Goal: Task Accomplishment & Management: Manage account settings

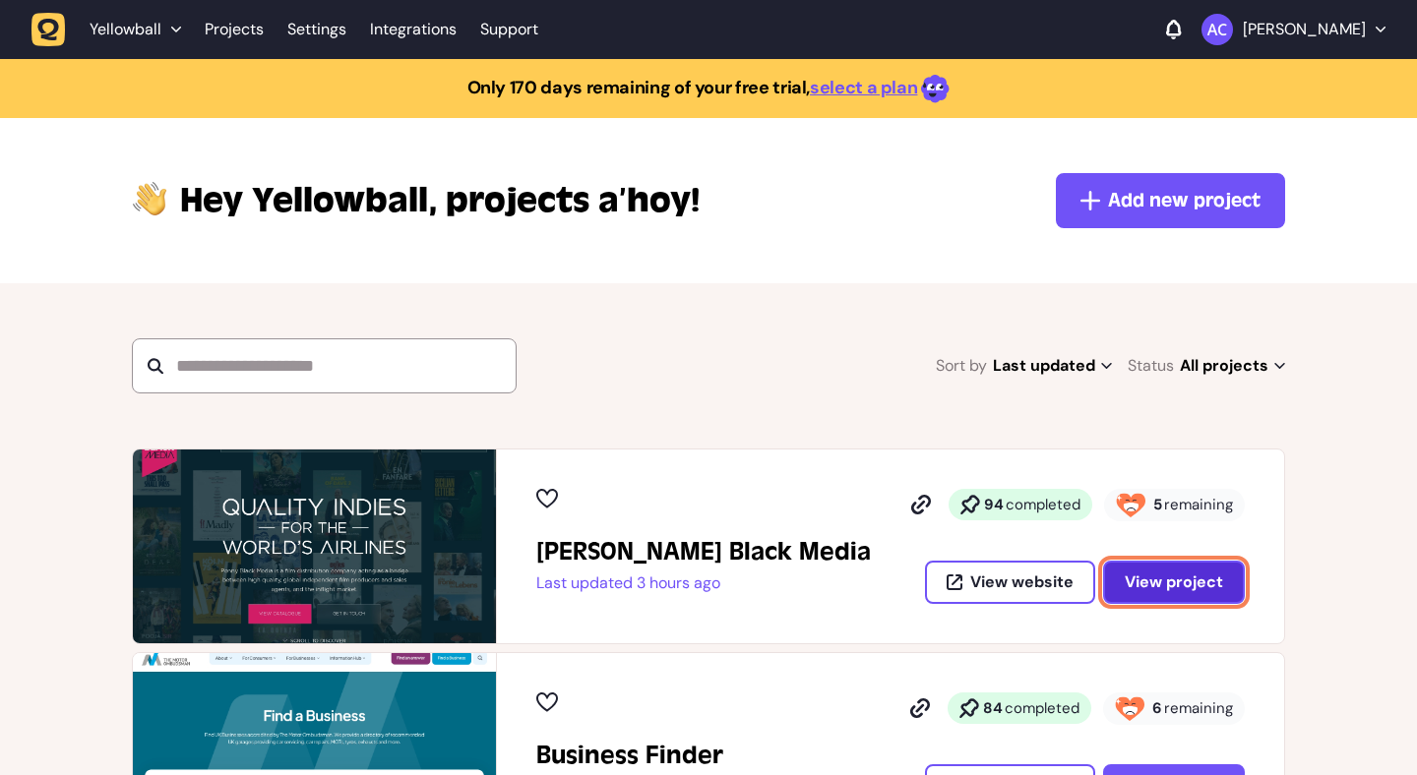
click at [1191, 589] on span "View project" at bounding box center [1173, 582] width 98 height 21
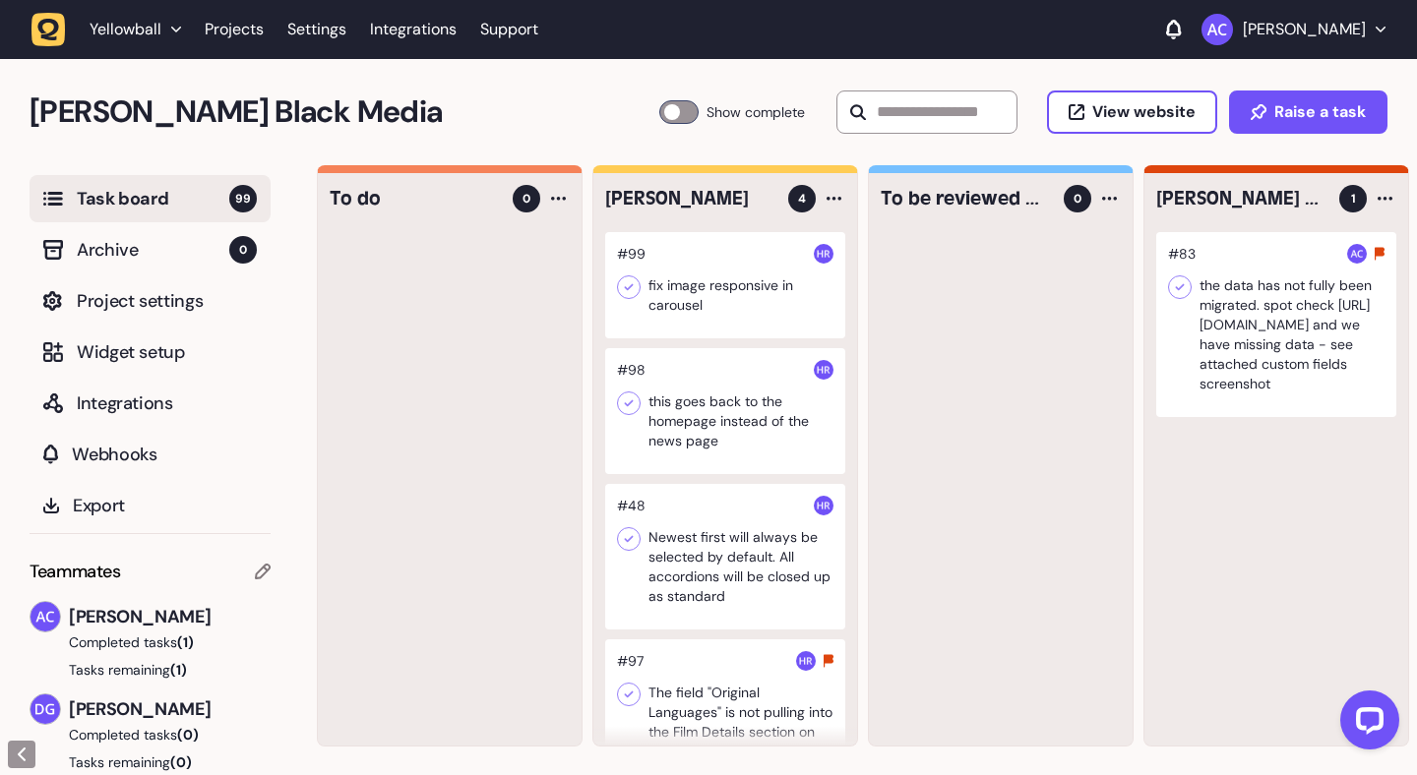
scroll to position [0, 242]
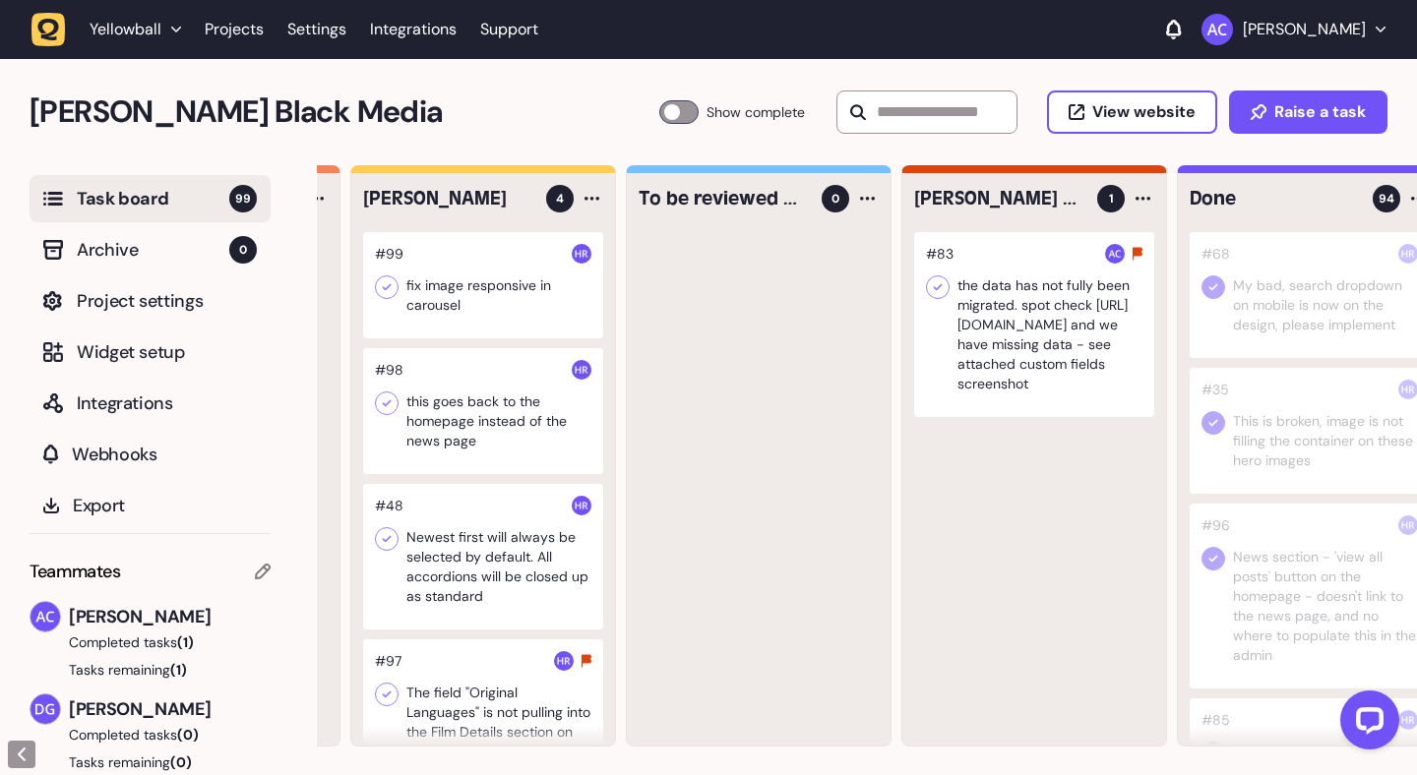
click at [1024, 354] on div at bounding box center [1034, 324] width 240 height 185
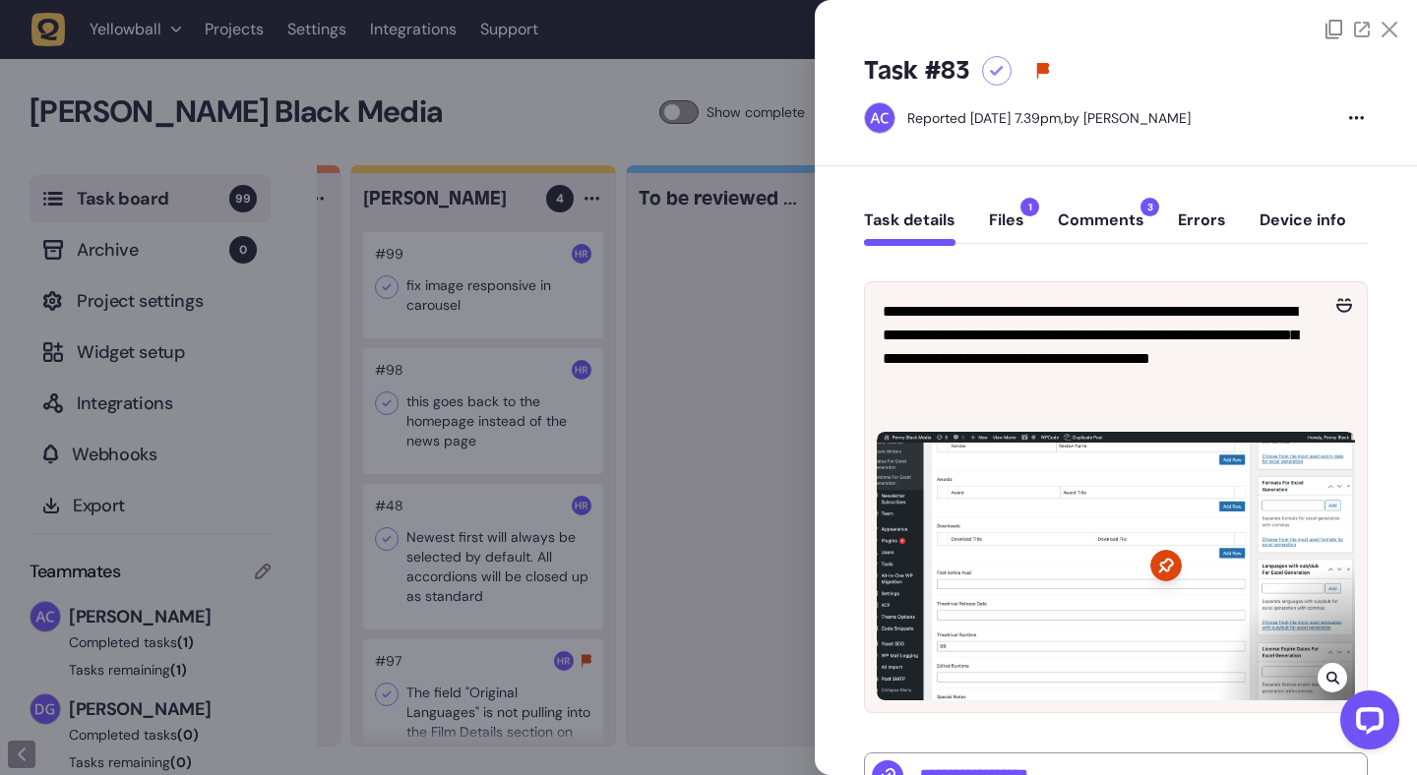
click at [1097, 199] on div "Task details Files 1 Comments 3 Errors Device info" at bounding box center [1116, 225] width 504 height 58
click at [1099, 220] on button "Comments 3" at bounding box center [1101, 228] width 87 height 35
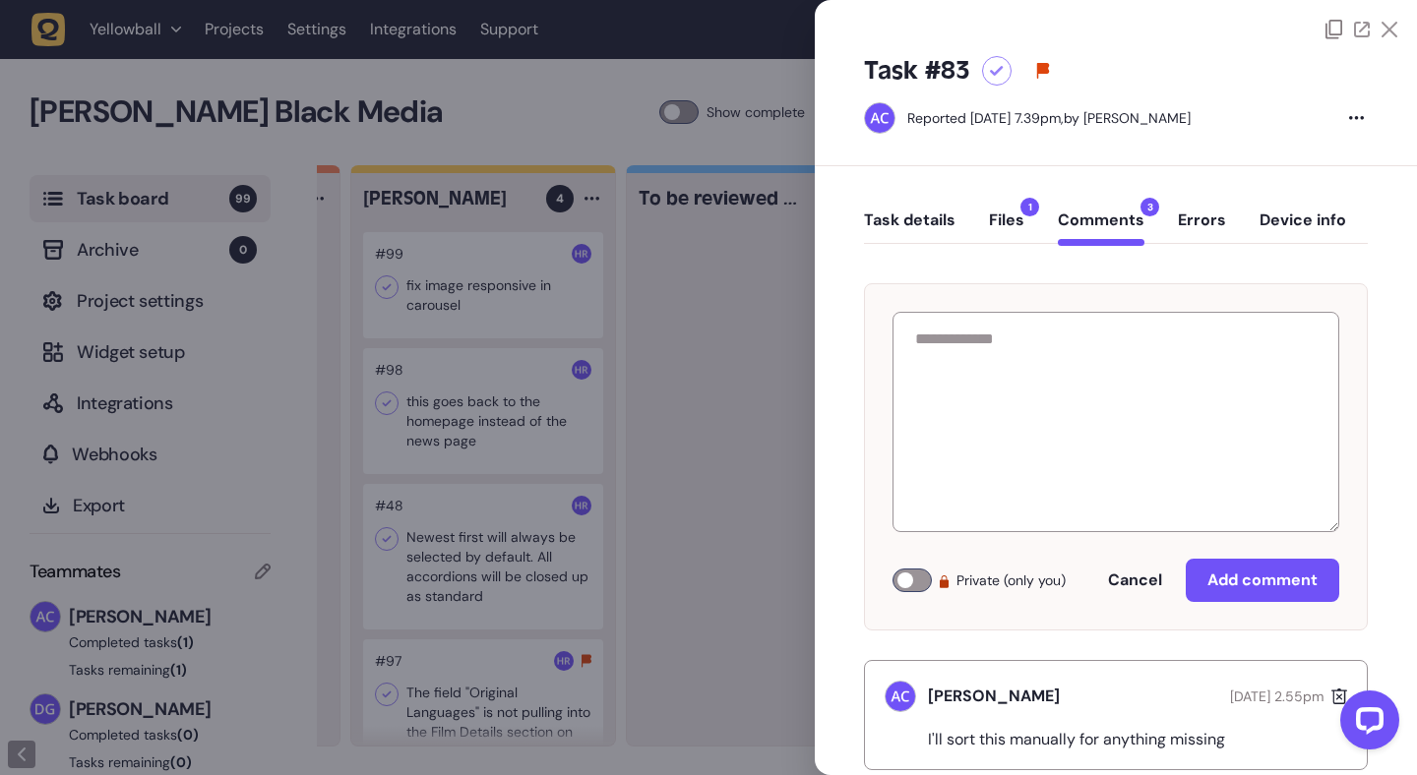
click at [927, 233] on button "Task details" at bounding box center [909, 228] width 91 height 35
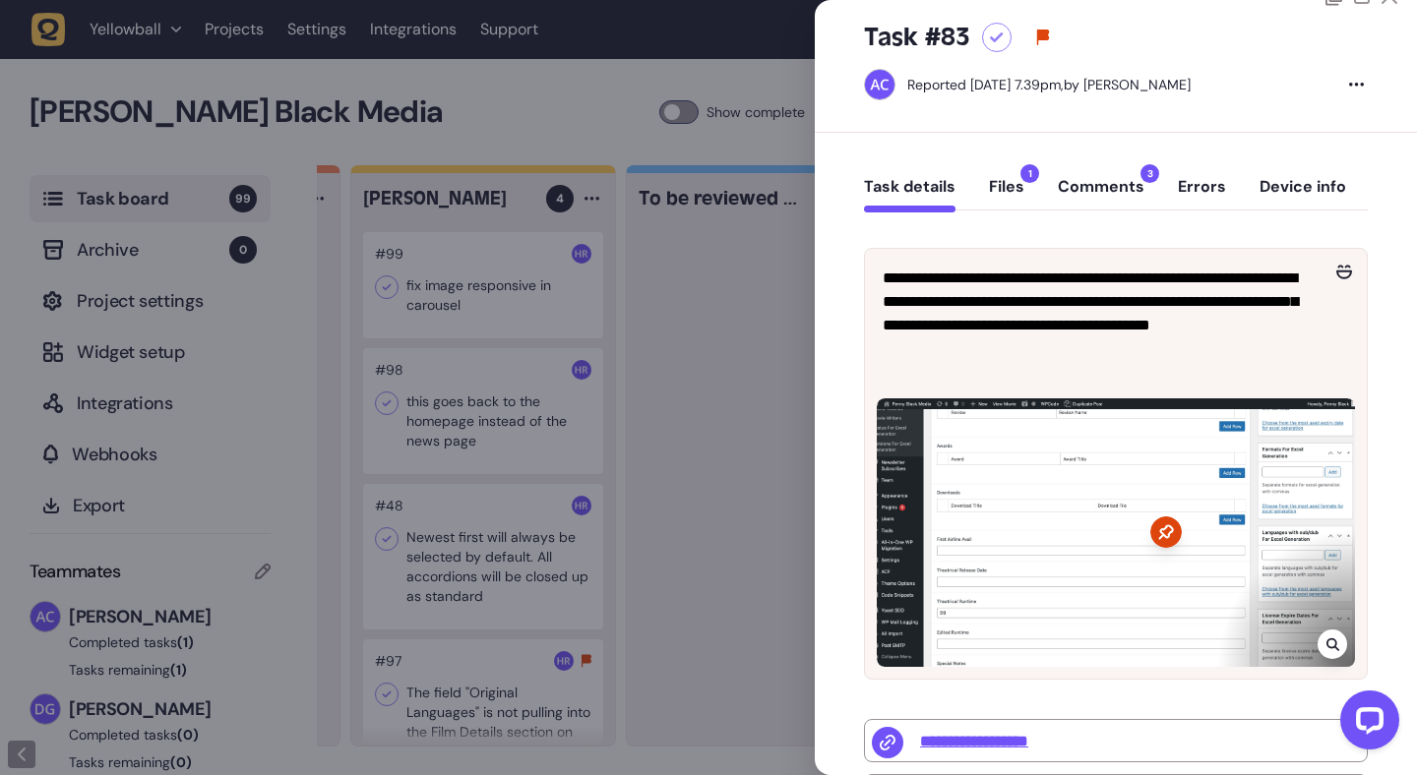
scroll to position [23, 0]
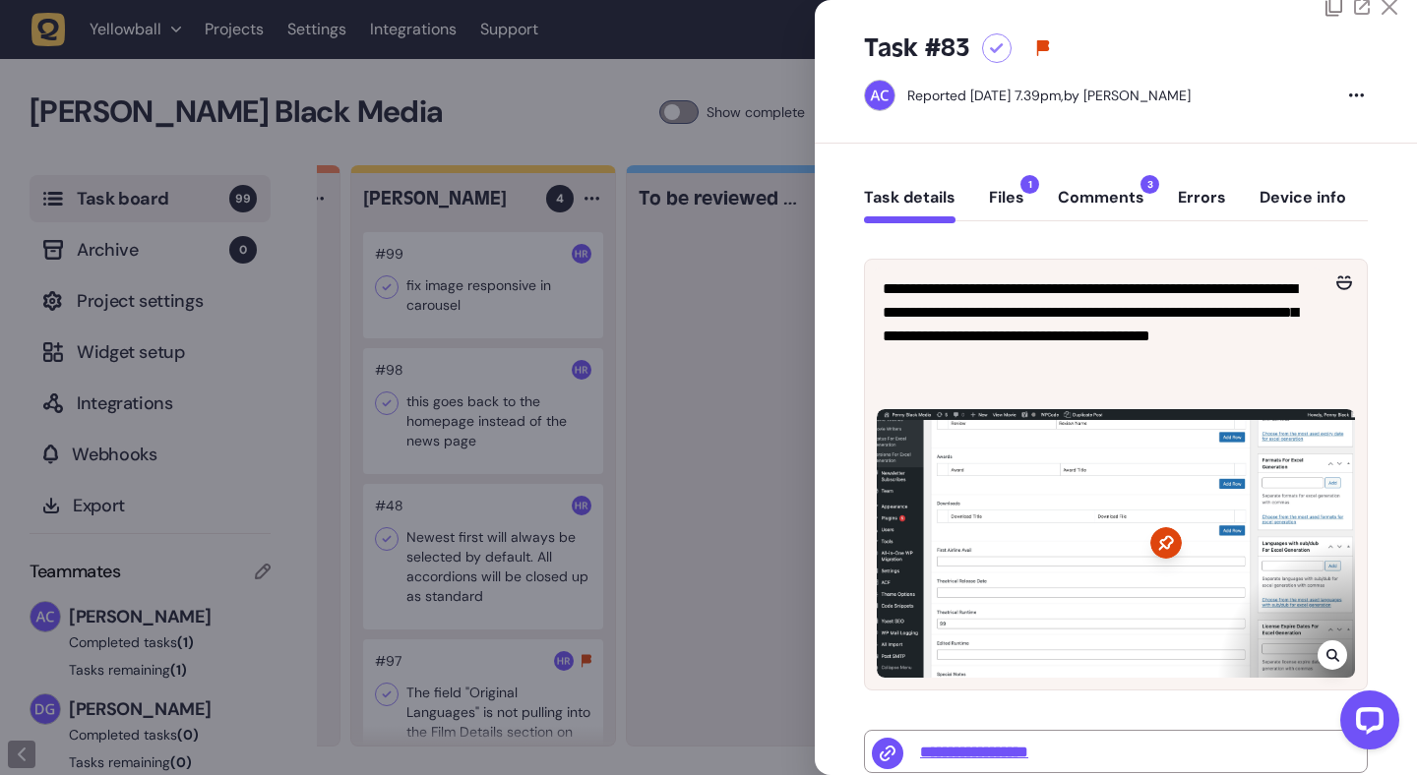
click at [1017, 201] on button "Files 1" at bounding box center [1006, 205] width 35 height 35
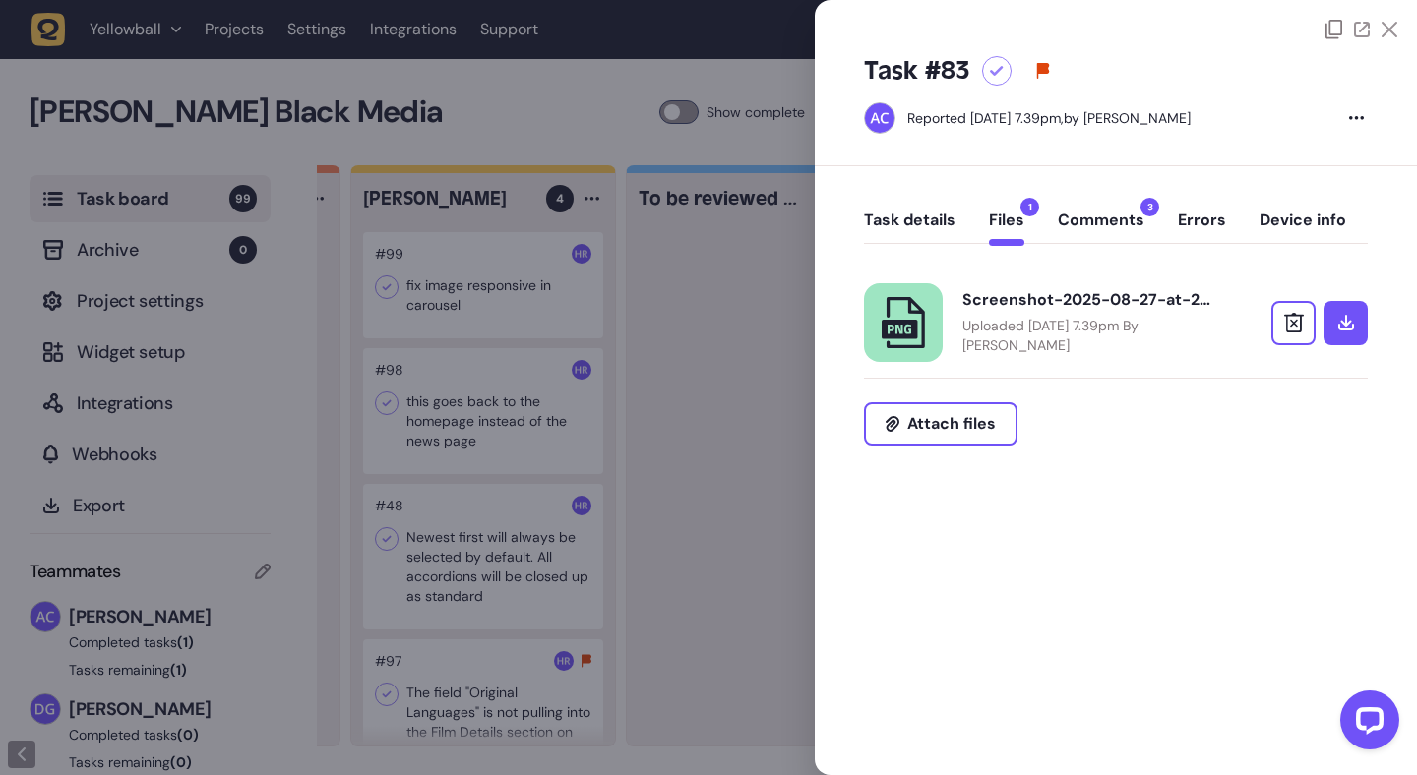
click at [924, 333] on icon at bounding box center [905, 322] width 38 height 51
click at [1117, 225] on button "Comments 3" at bounding box center [1101, 228] width 87 height 35
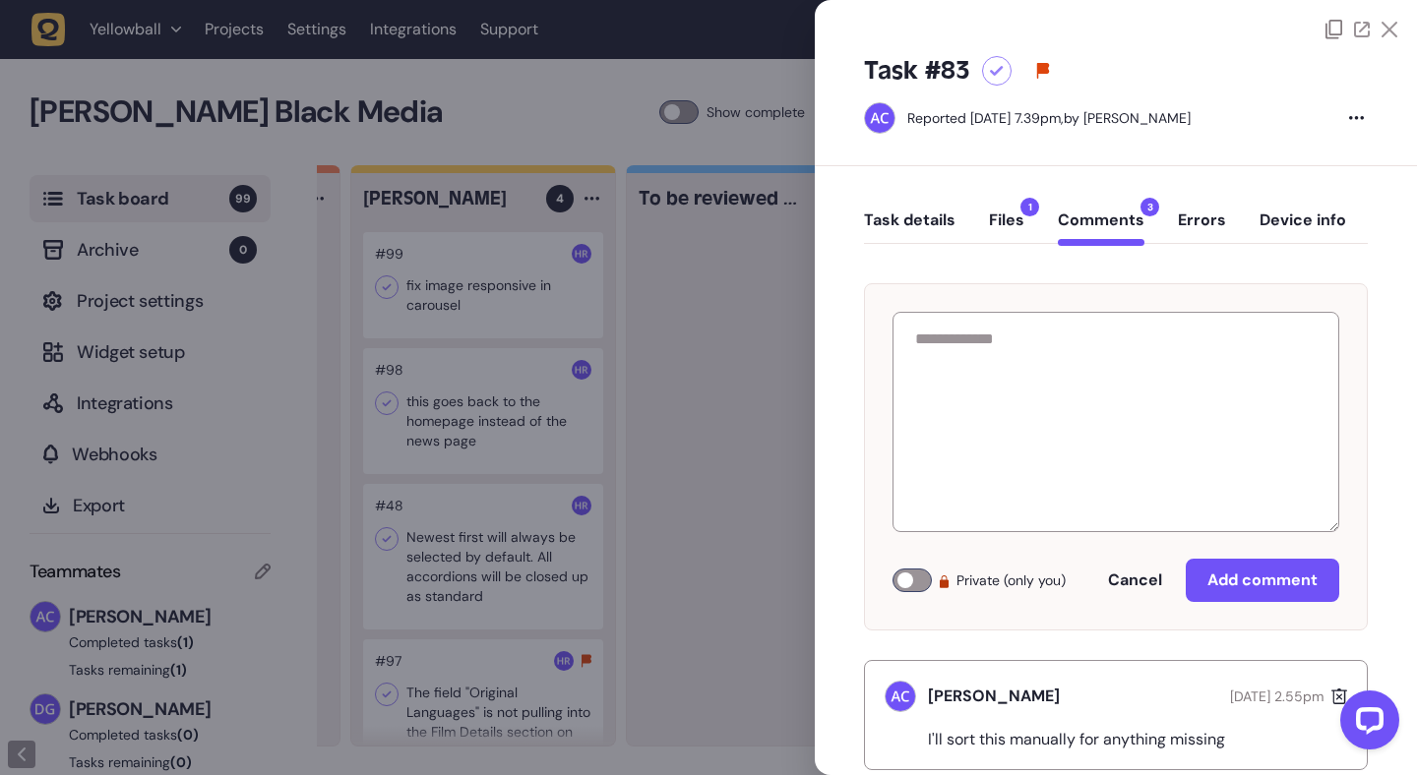
click at [998, 75] on icon at bounding box center [997, 71] width 14 height 11
click at [1399, 35] on div at bounding box center [1116, 19] width 602 height 39
click at [1385, 32] on icon at bounding box center [1389, 30] width 16 height 16
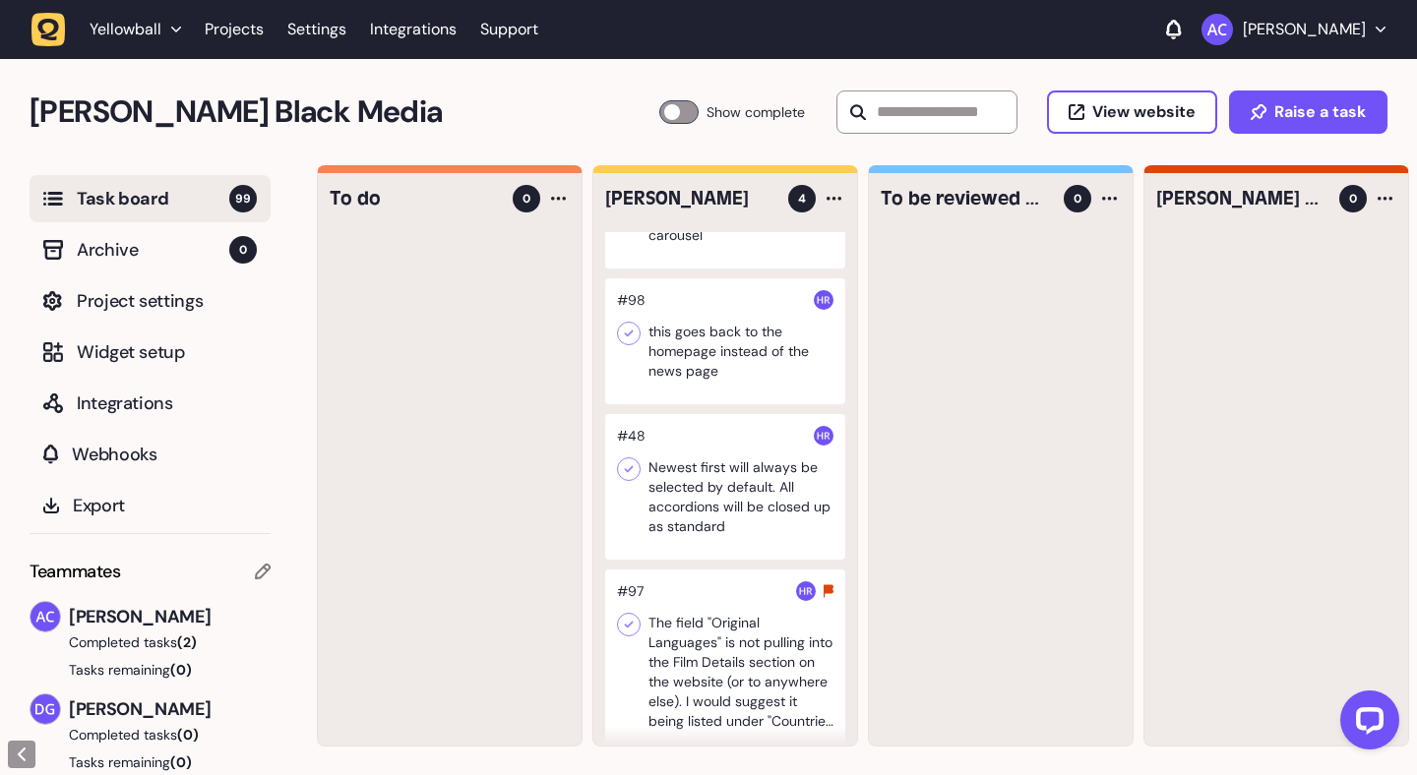
scroll to position [91, 0]
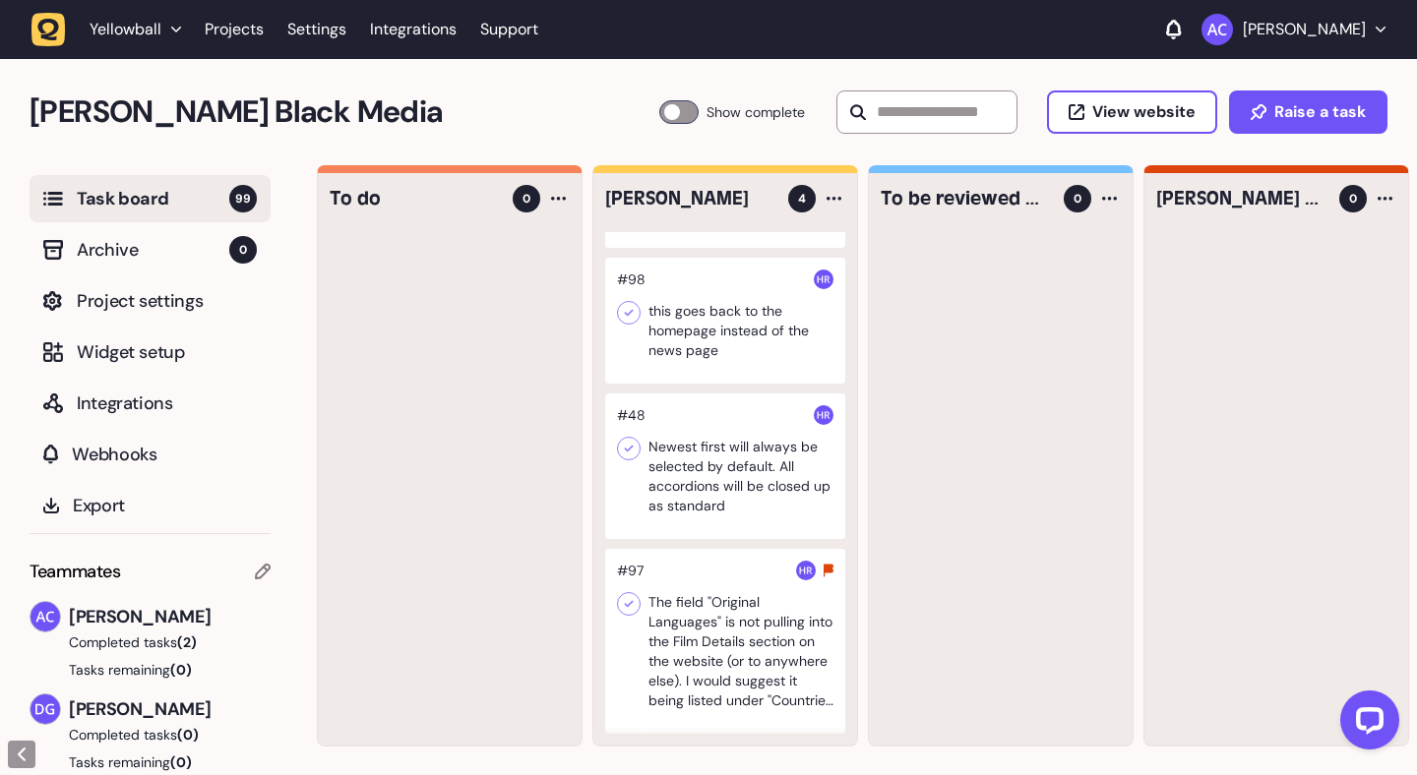
drag, startPoint x: 1044, startPoint y: 298, endPoint x: 387, endPoint y: 3, distance: 720.4
click at [694, 650] on div at bounding box center [725, 641] width 240 height 185
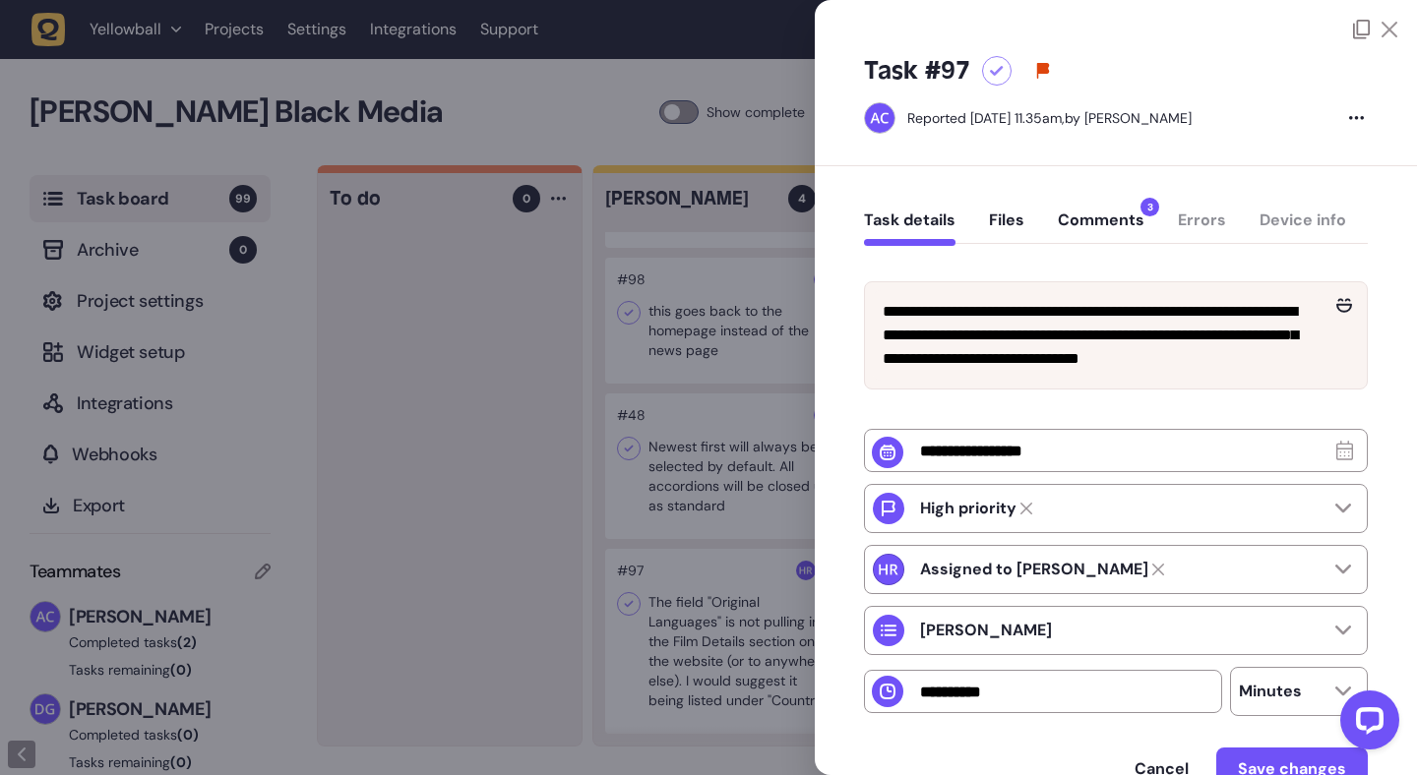
click at [1102, 220] on button "Comments 3" at bounding box center [1101, 228] width 87 height 35
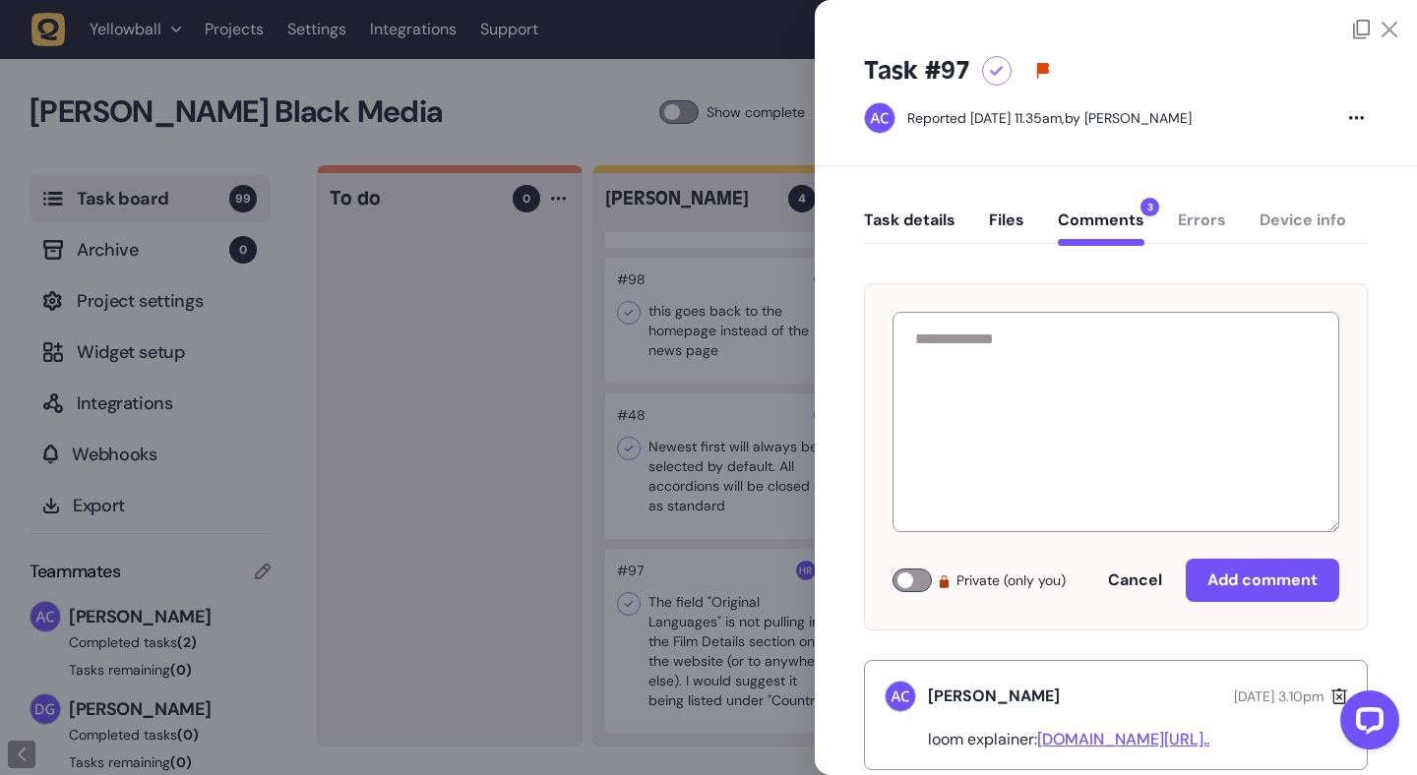
click at [1386, 30] on icon at bounding box center [1389, 30] width 16 height 16
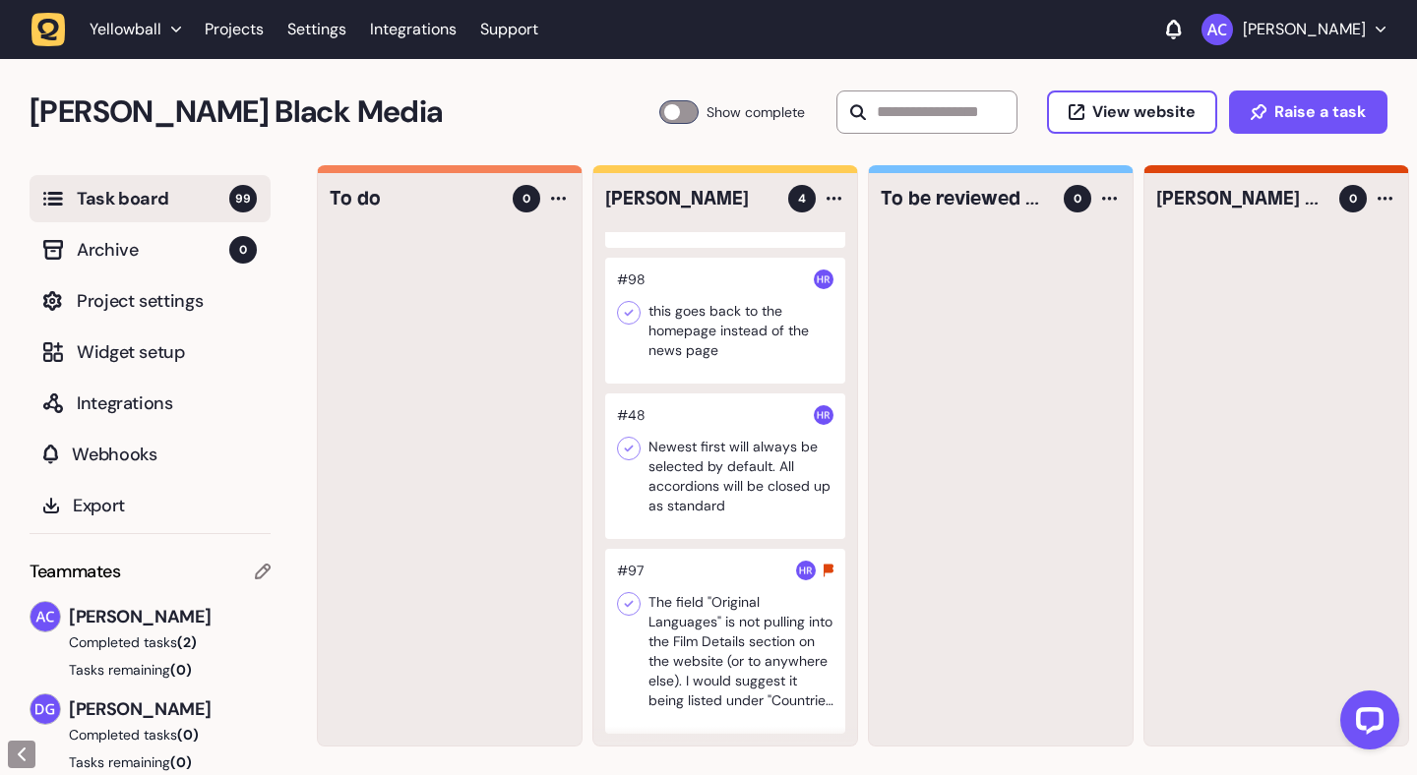
scroll to position [0, 64]
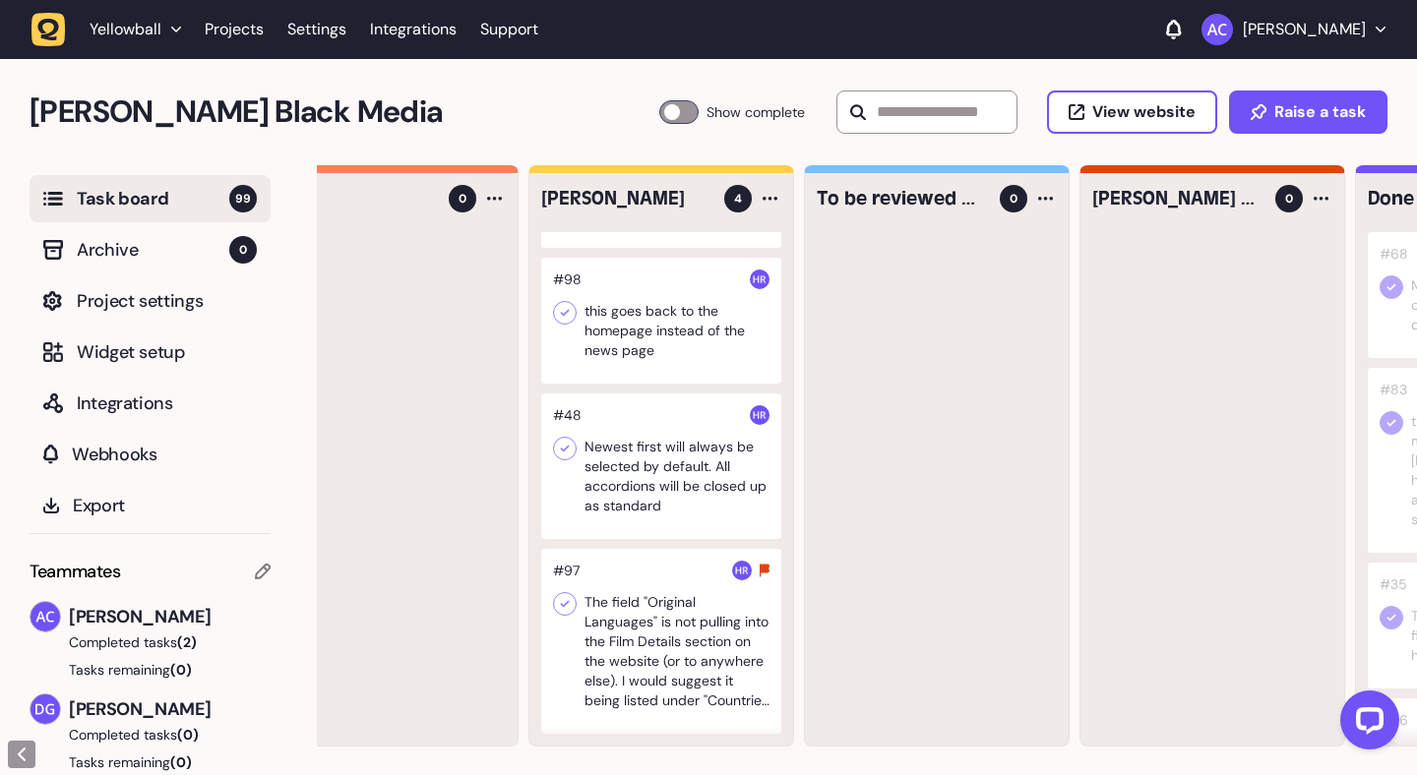
click at [614, 627] on div at bounding box center [661, 641] width 240 height 185
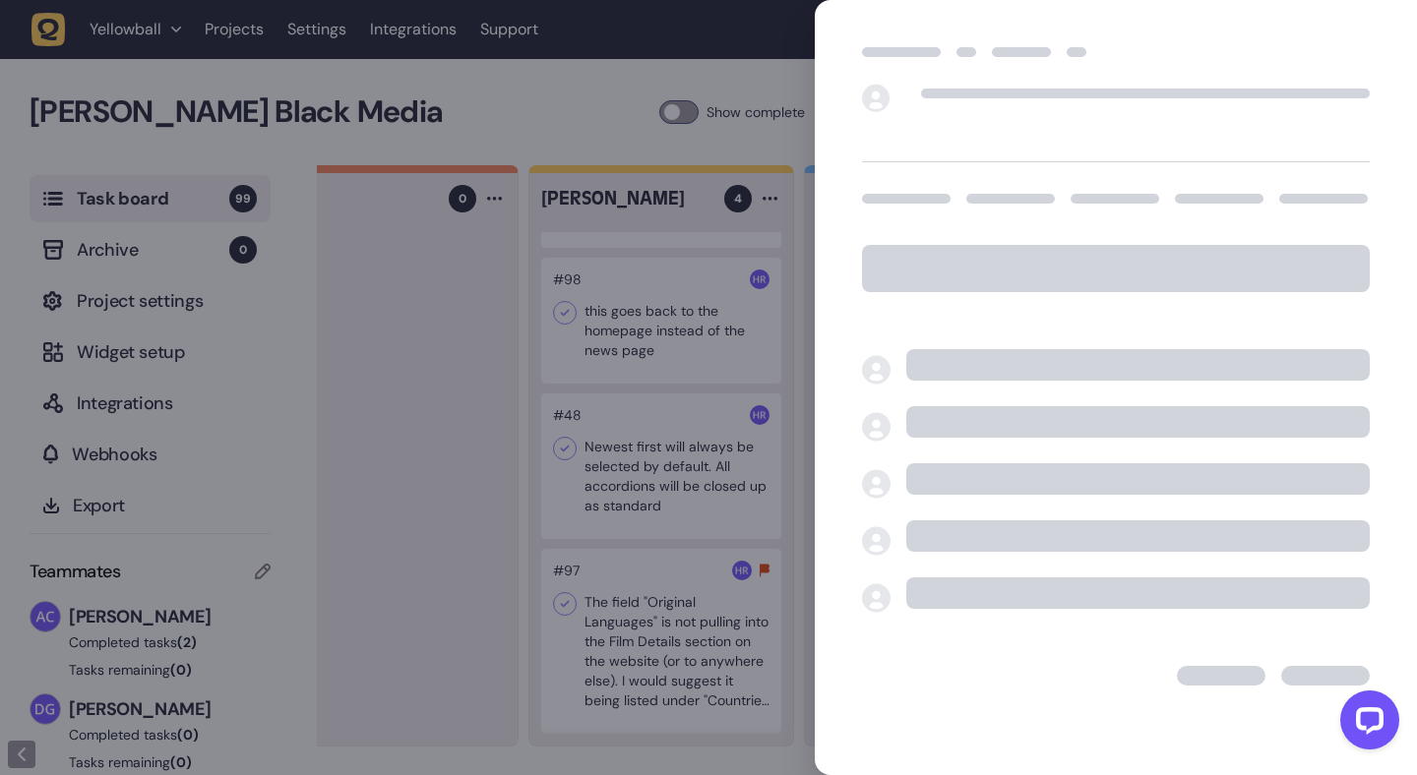
click at [655, 218] on div at bounding box center [708, 387] width 1417 height 775
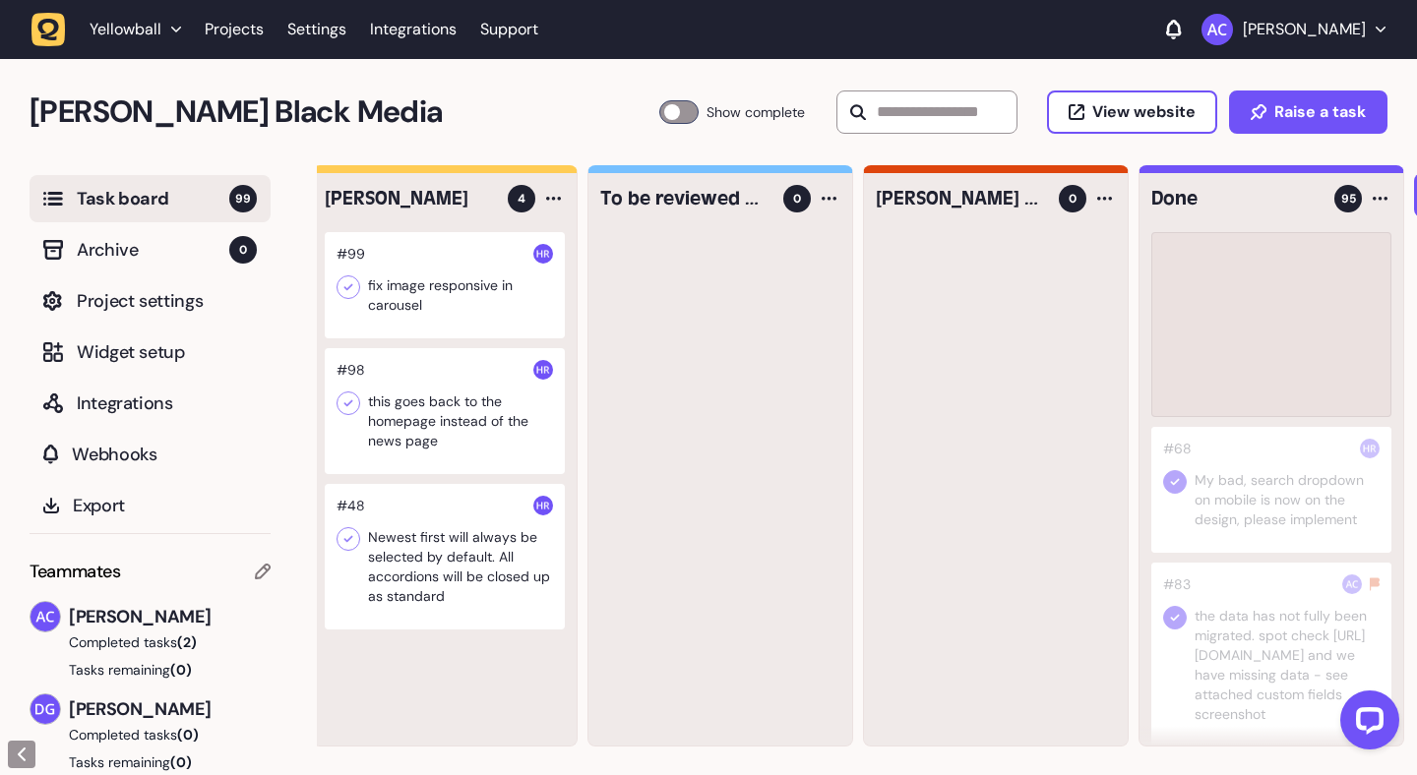
scroll to position [0, 300]
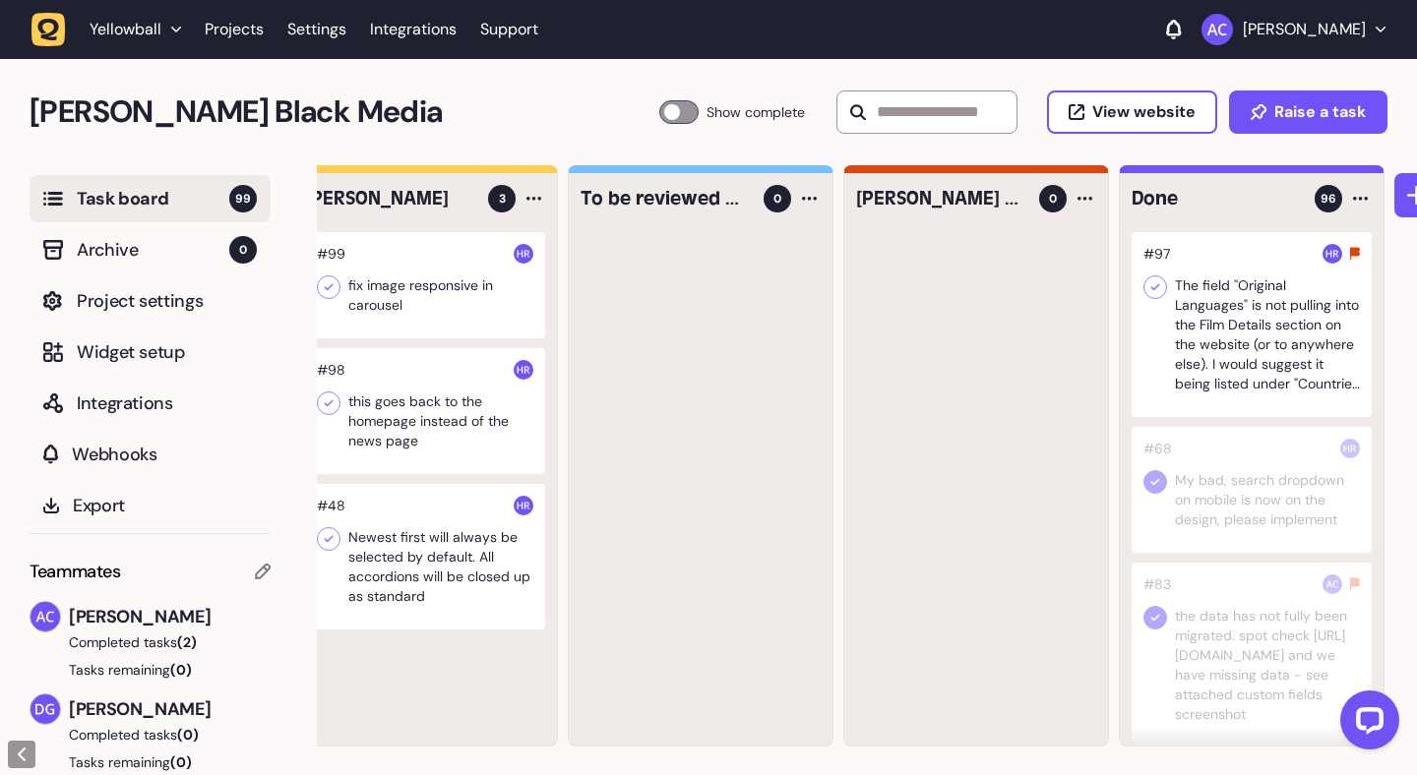
click at [1297, 327] on div at bounding box center [1251, 324] width 240 height 185
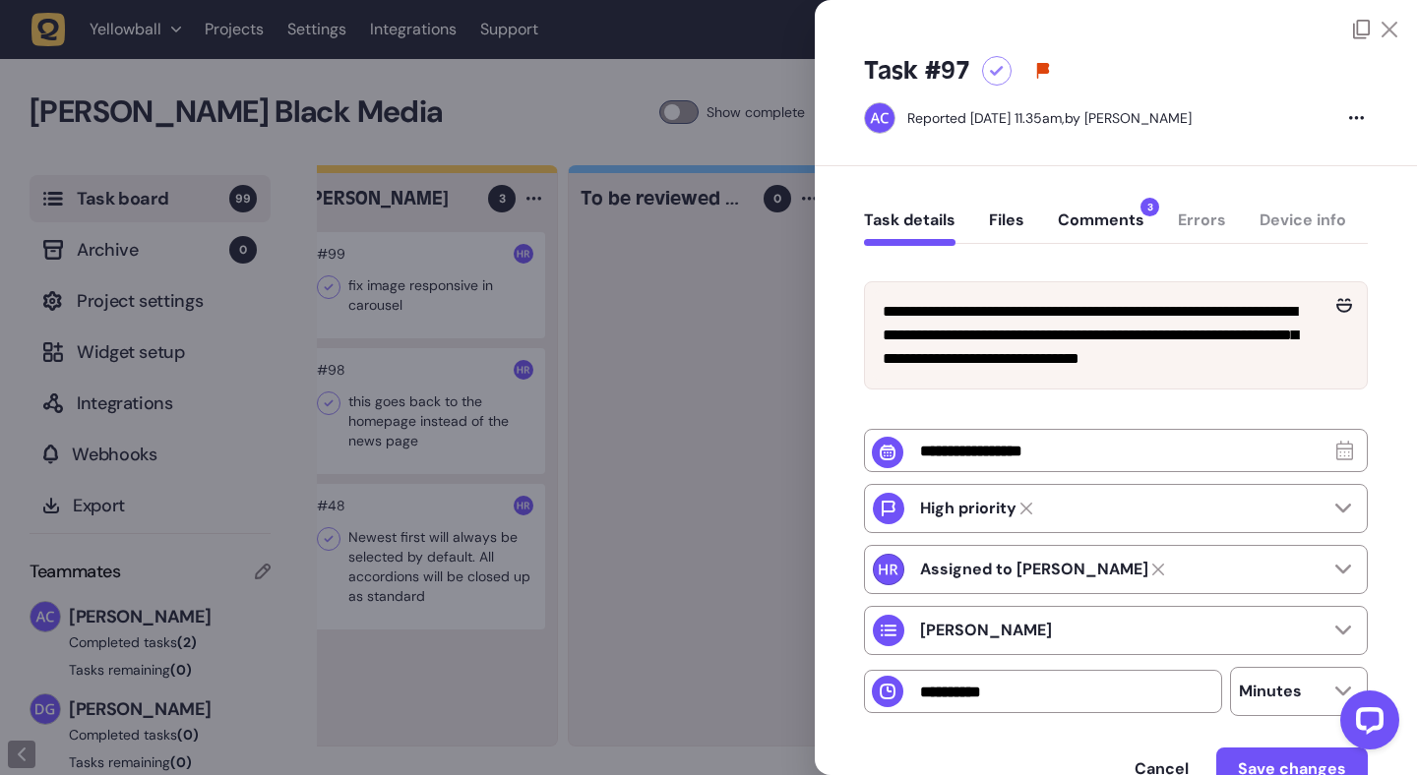
click at [992, 70] on icon at bounding box center [997, 71] width 14 height 11
click at [1375, 33] on div at bounding box center [1375, 30] width 44 height 20
click at [1382, 30] on icon at bounding box center [1389, 30] width 16 height 16
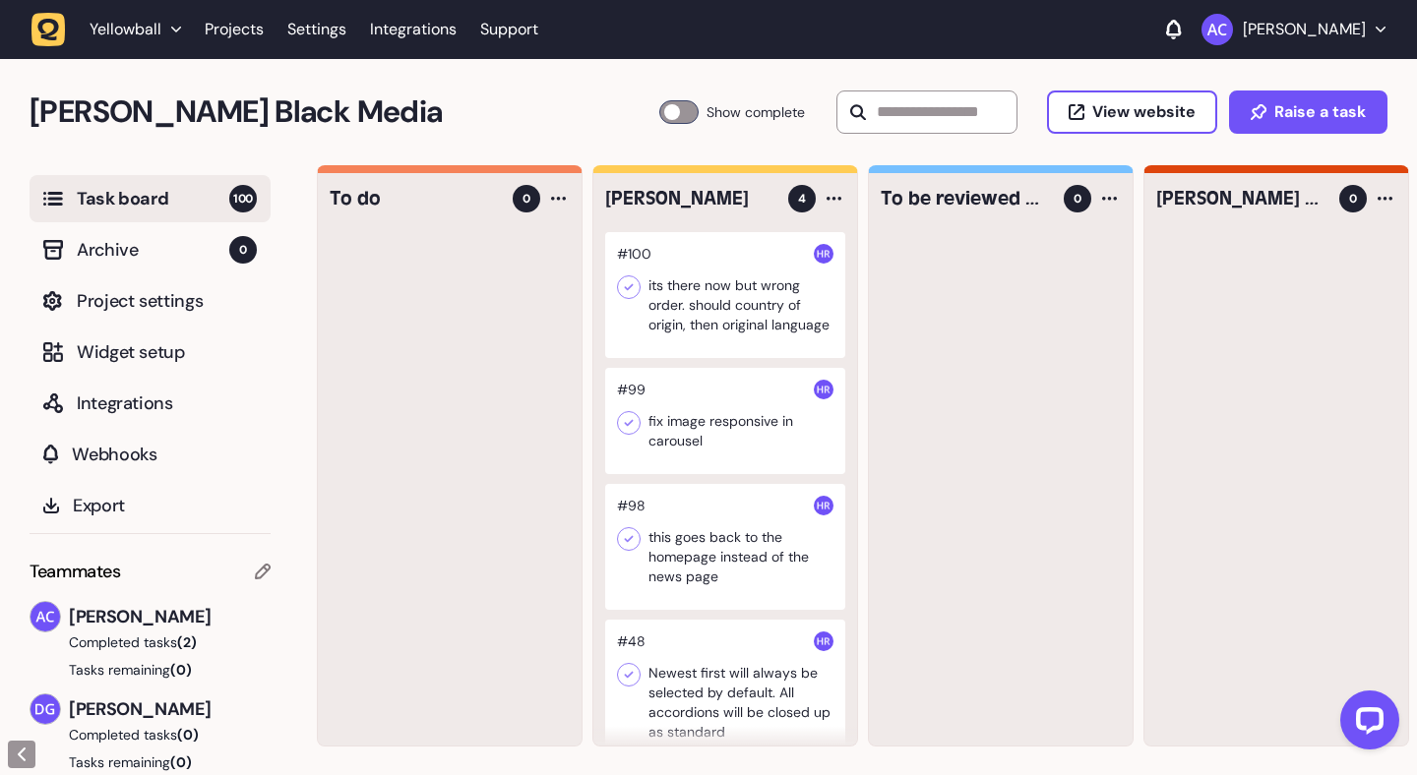
drag, startPoint x: 455, startPoint y: 310, endPoint x: 448, endPoint y: 3, distance: 307.0
click at [737, 330] on div at bounding box center [725, 295] width 240 height 126
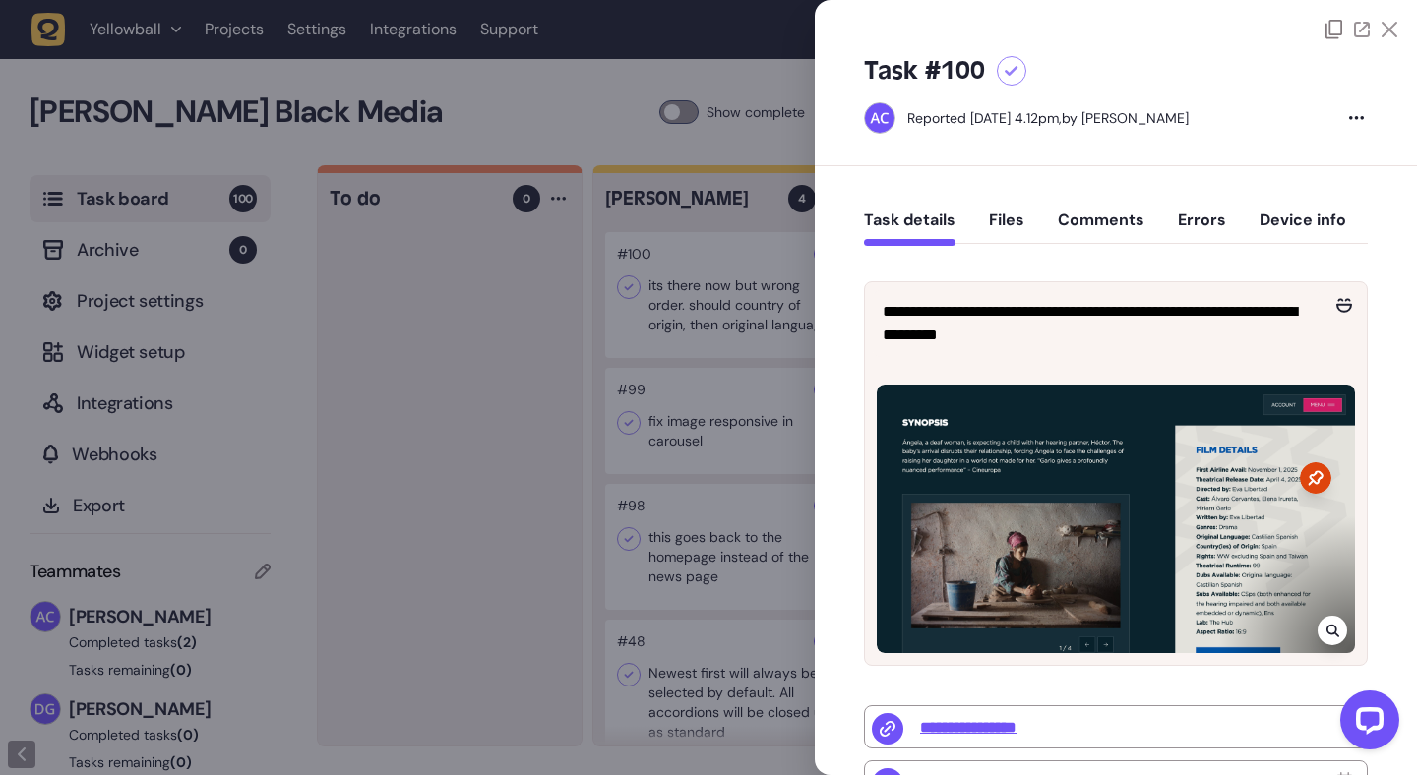
click at [1024, 229] on div "Task details Files Comments Errors Device info" at bounding box center [1116, 225] width 504 height 58
click at [1009, 227] on button "Files" at bounding box center [1006, 228] width 35 height 35
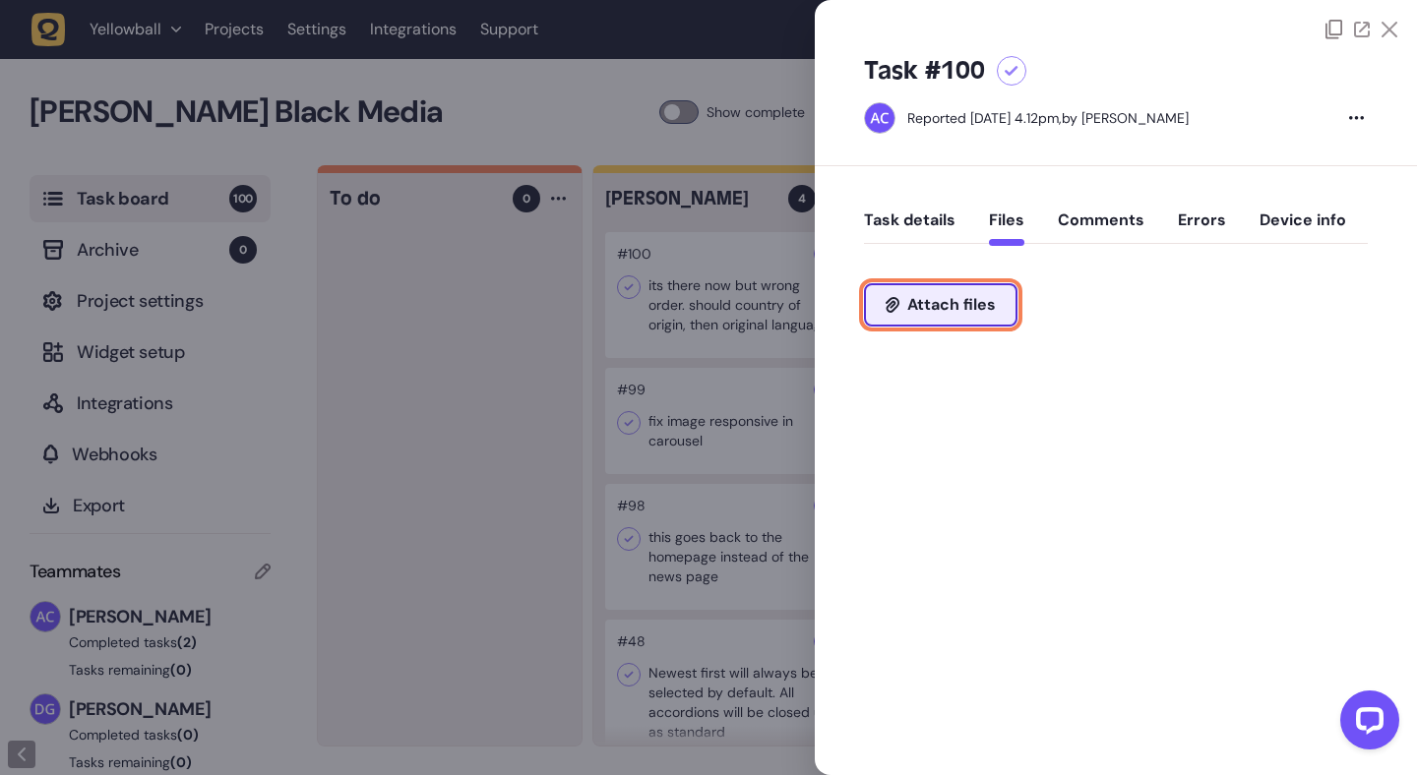
click at [985, 291] on button "Attach files" at bounding box center [940, 304] width 153 height 43
type input "**********"
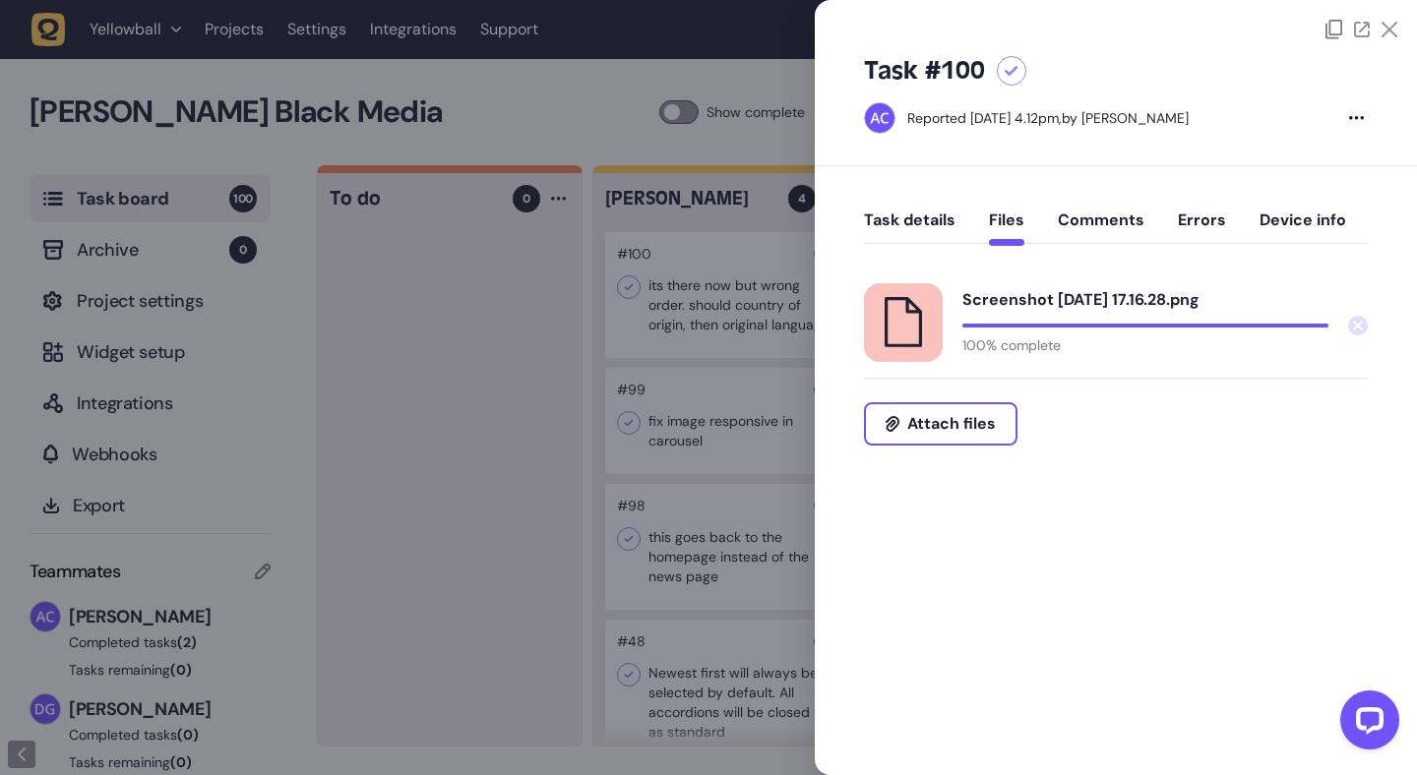
click at [934, 224] on button "Task details" at bounding box center [909, 228] width 91 height 35
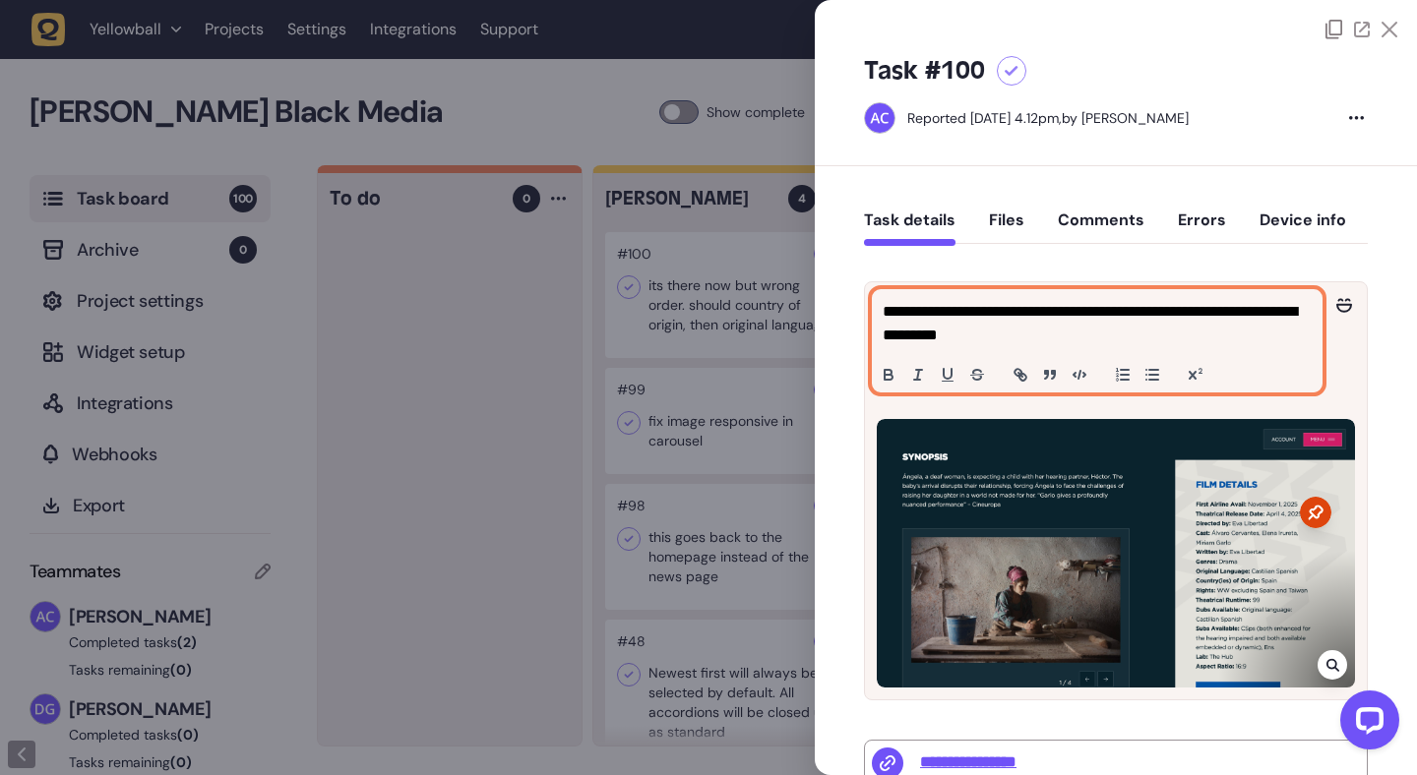
click at [1086, 335] on p "**********" at bounding box center [1094, 323] width 424 height 47
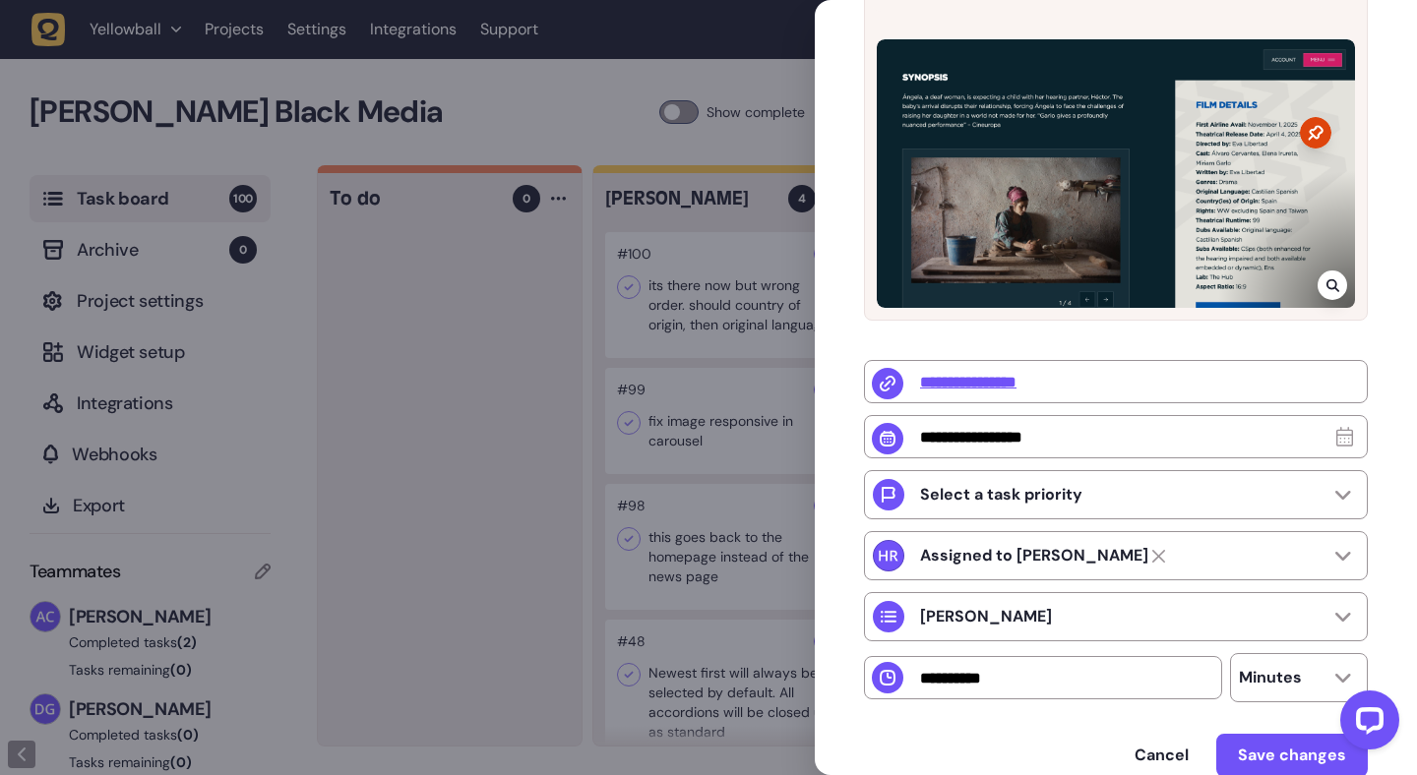
click at [1203, 383] on div "**********" at bounding box center [1116, 512] width 504 height 382
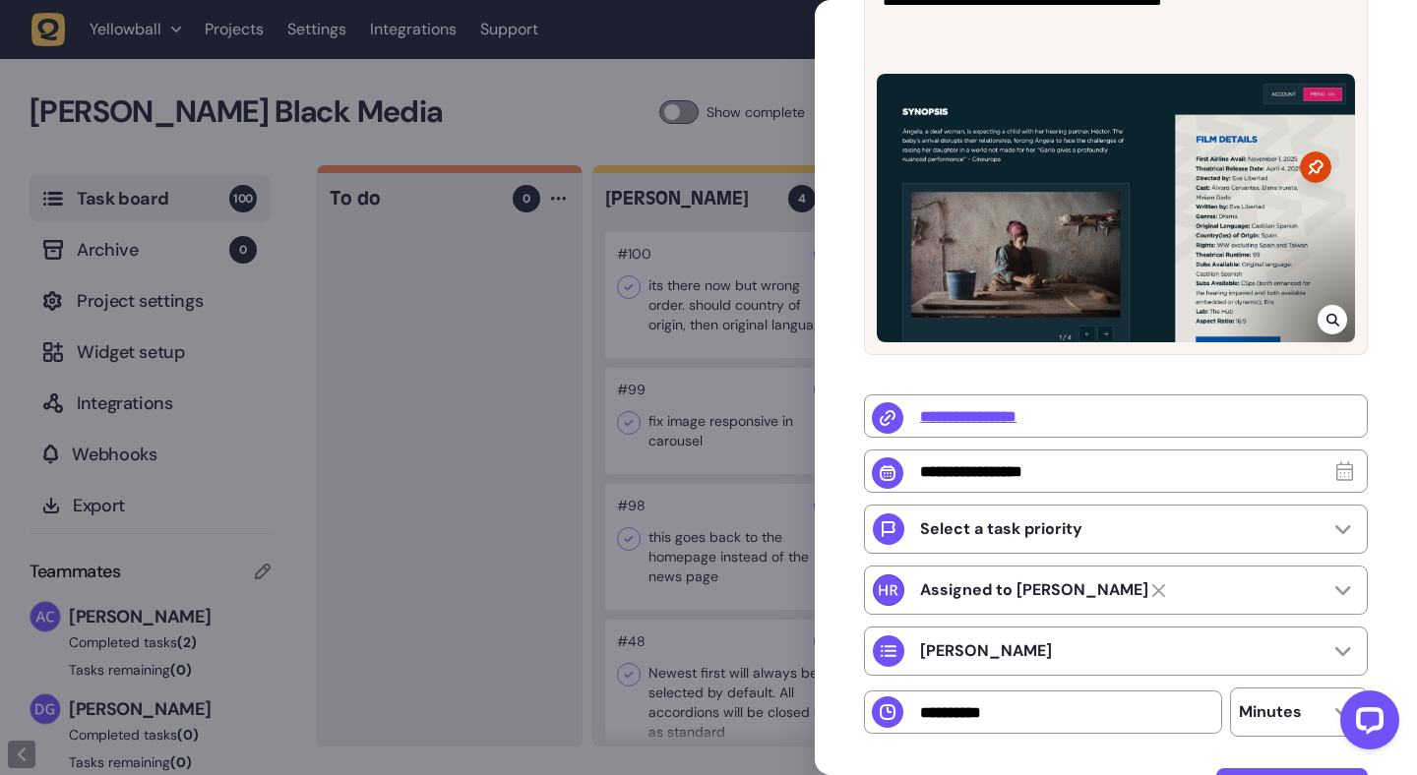
scroll to position [474, 0]
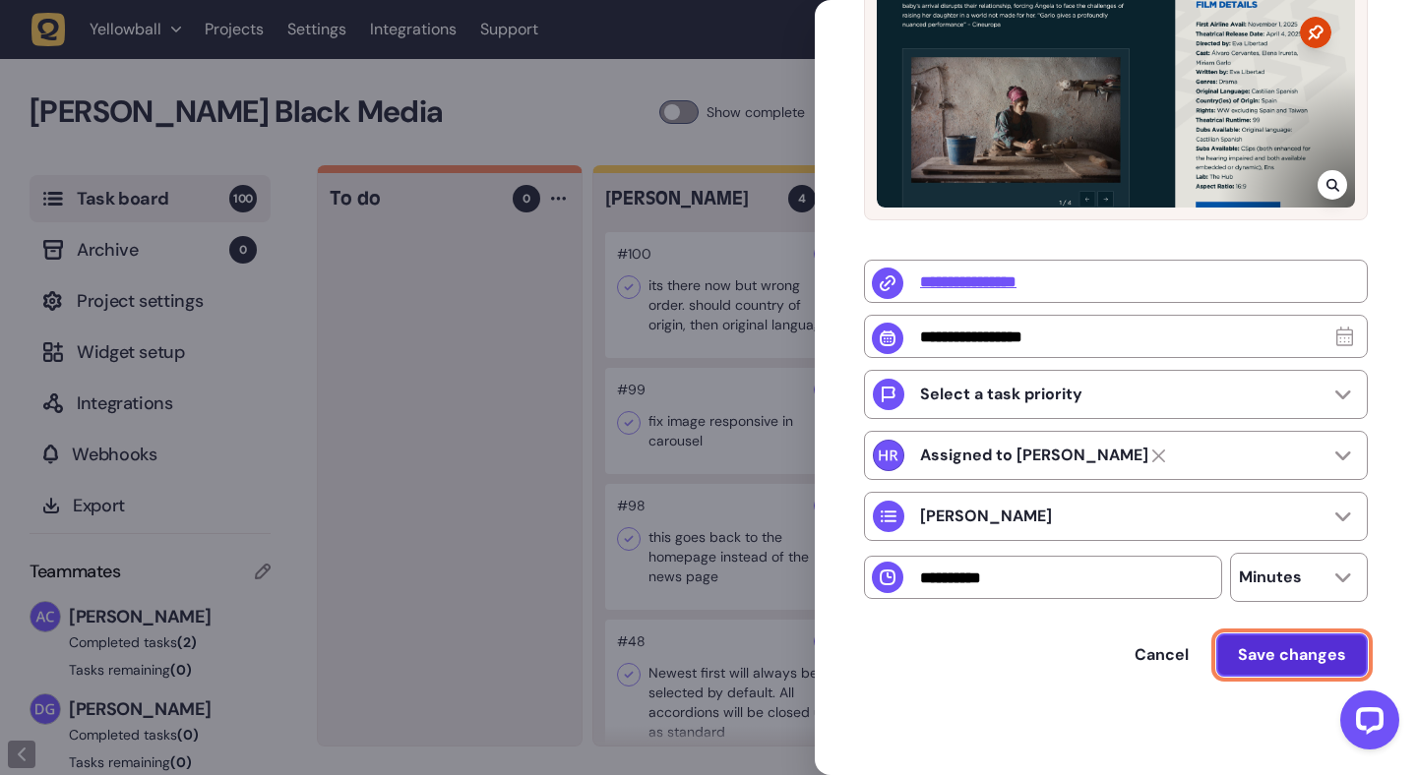
click at [1277, 652] on span "Save changes" at bounding box center [1292, 654] width 108 height 21
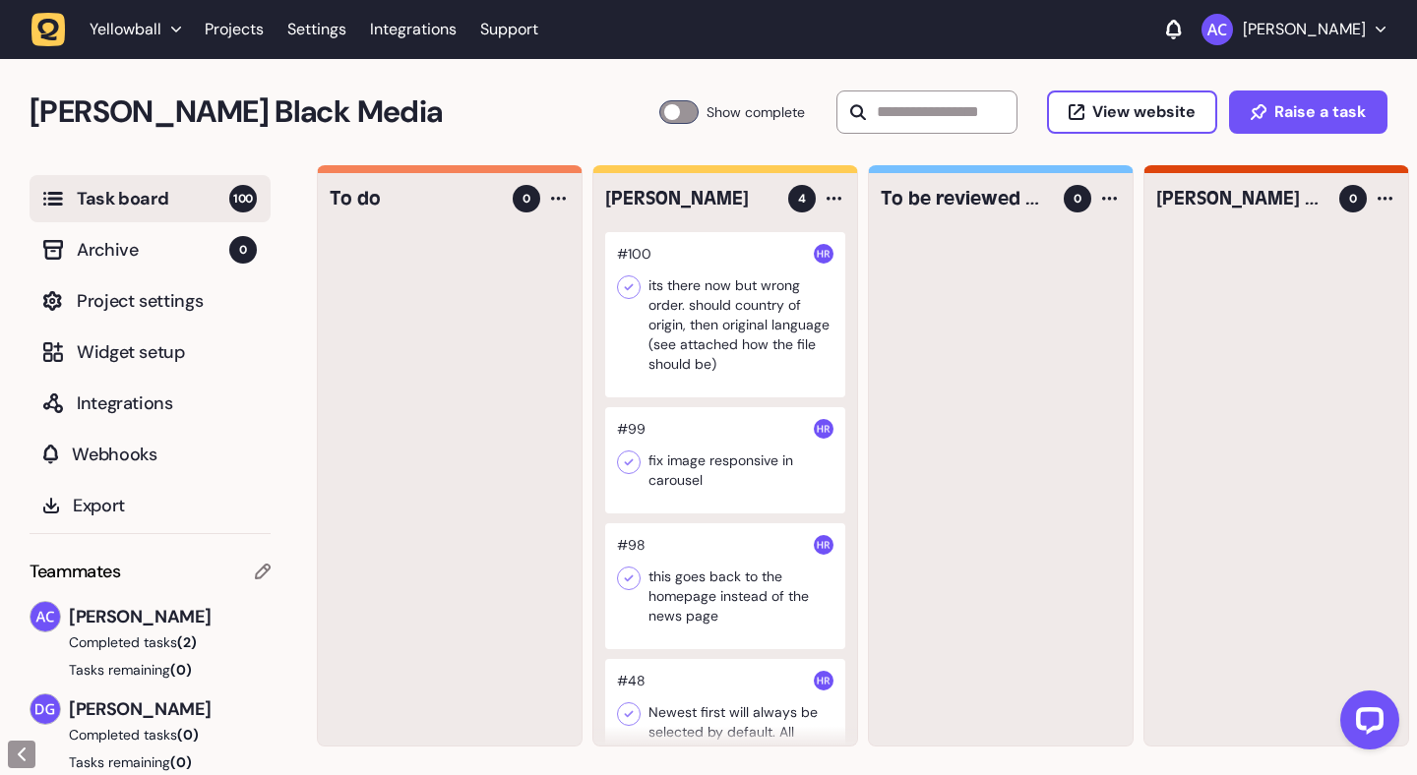
click at [796, 323] on div at bounding box center [725, 314] width 240 height 165
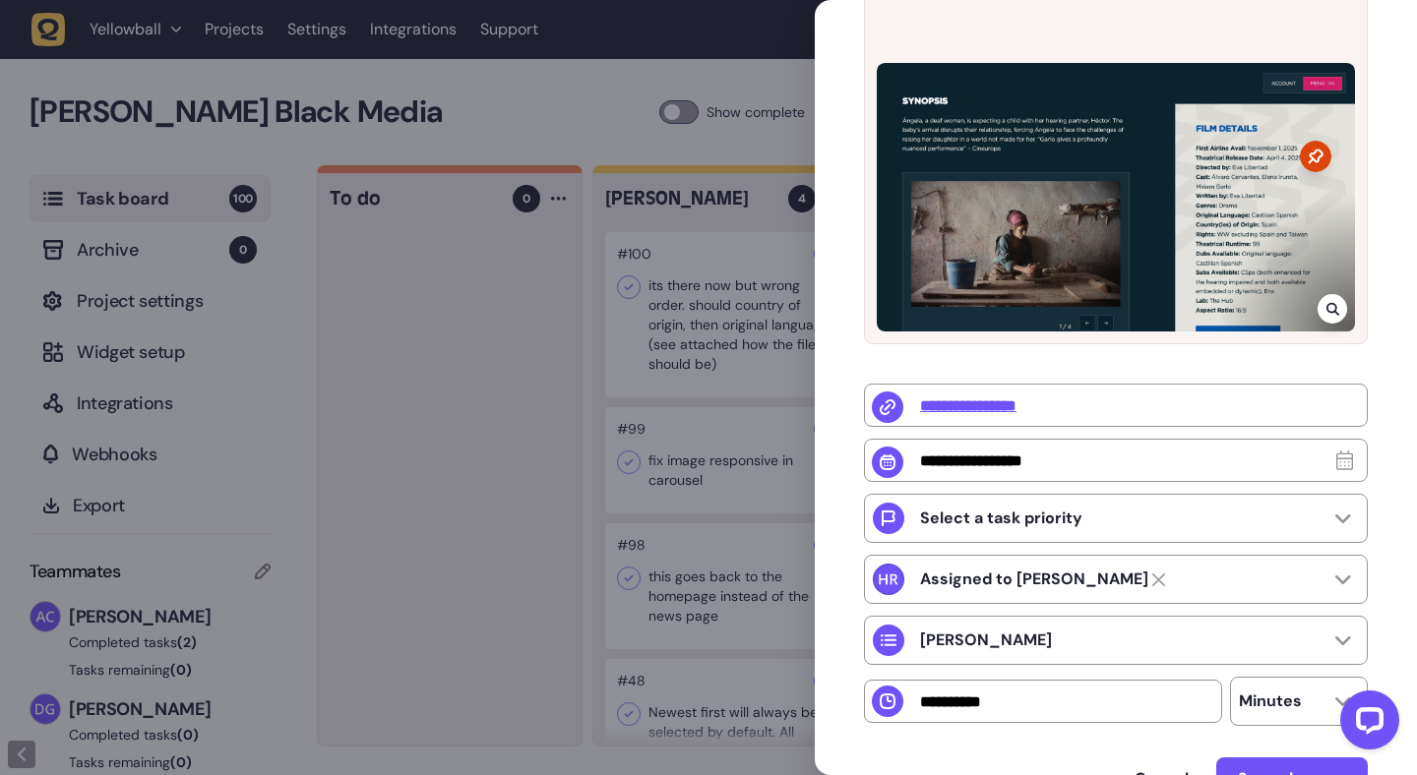
scroll to position [474, 0]
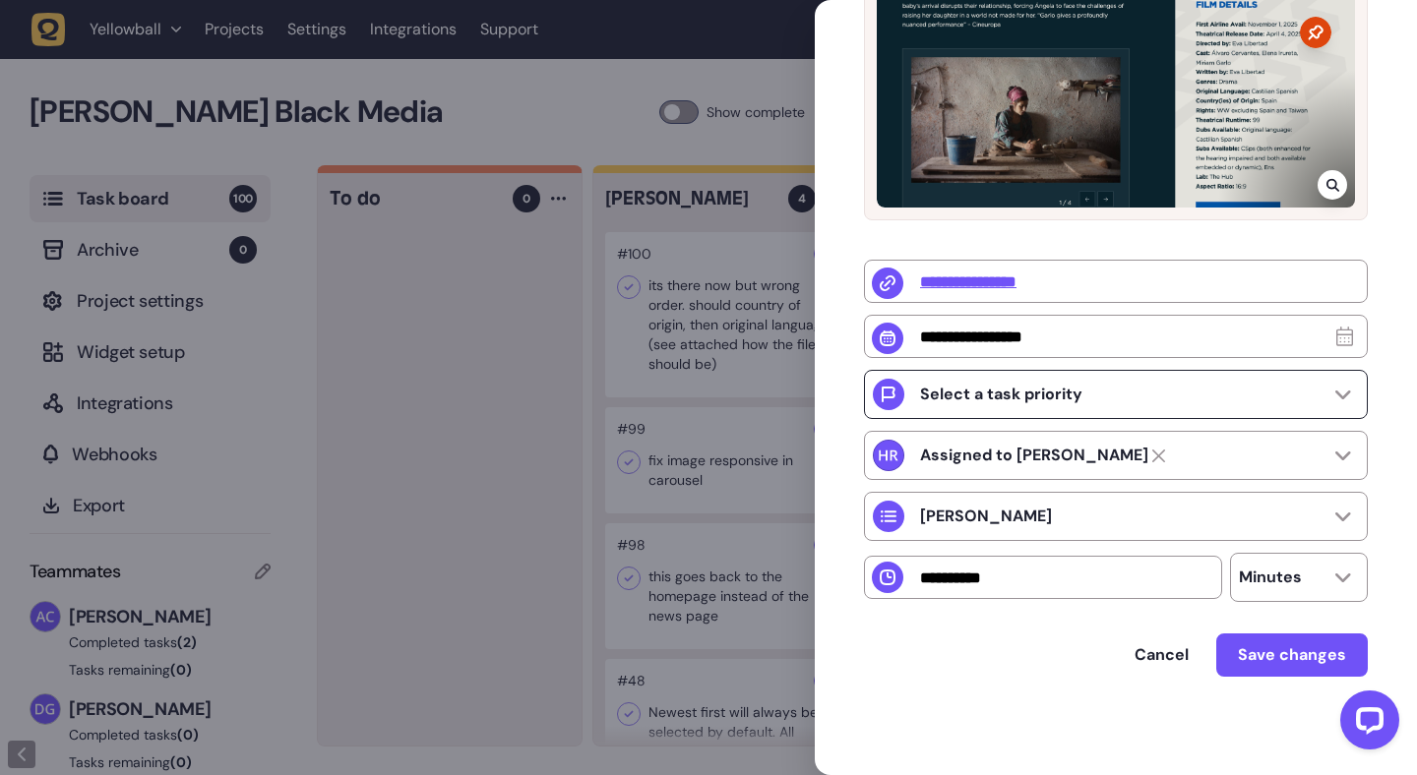
click at [1340, 392] on icon at bounding box center [1343, 395] width 16 height 9
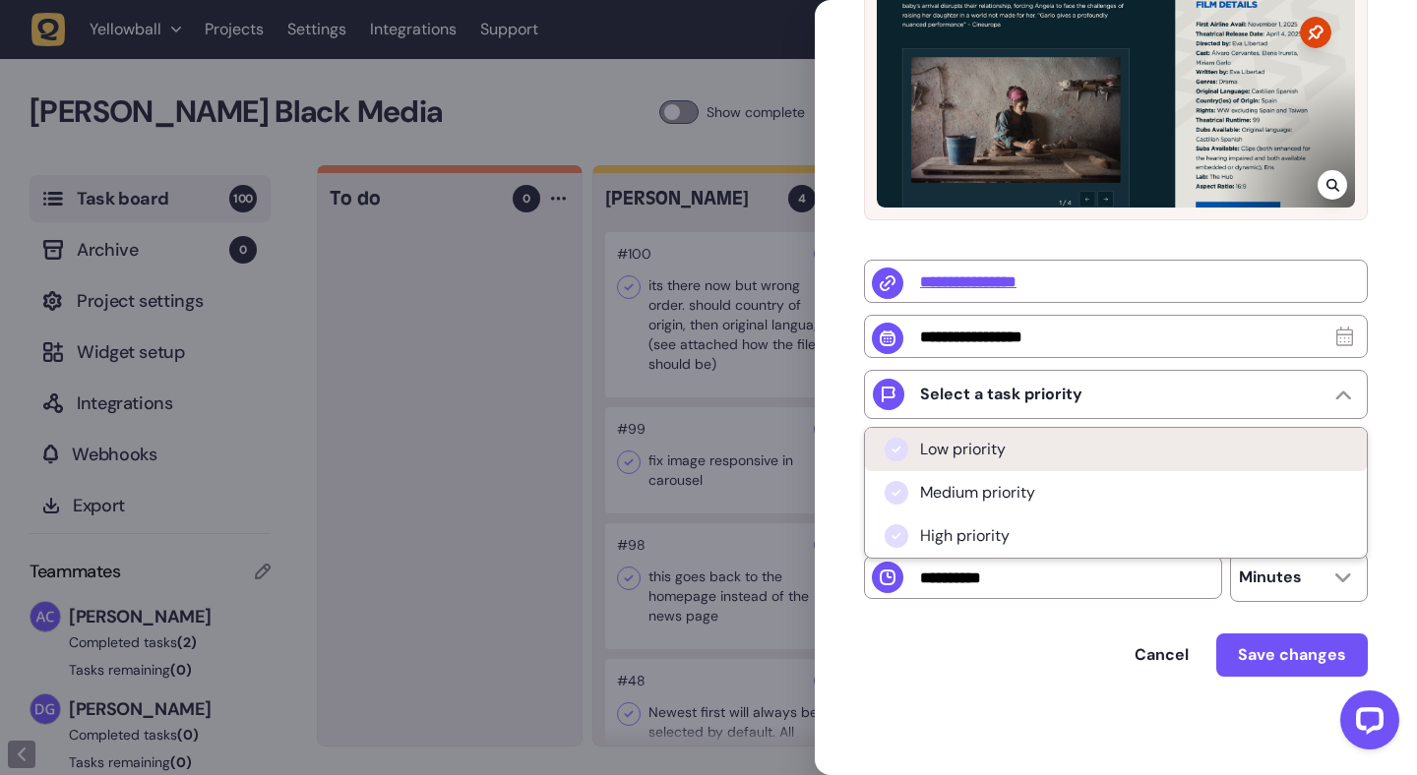
click at [1068, 460] on li "Low priority" at bounding box center [1116, 449] width 502 height 43
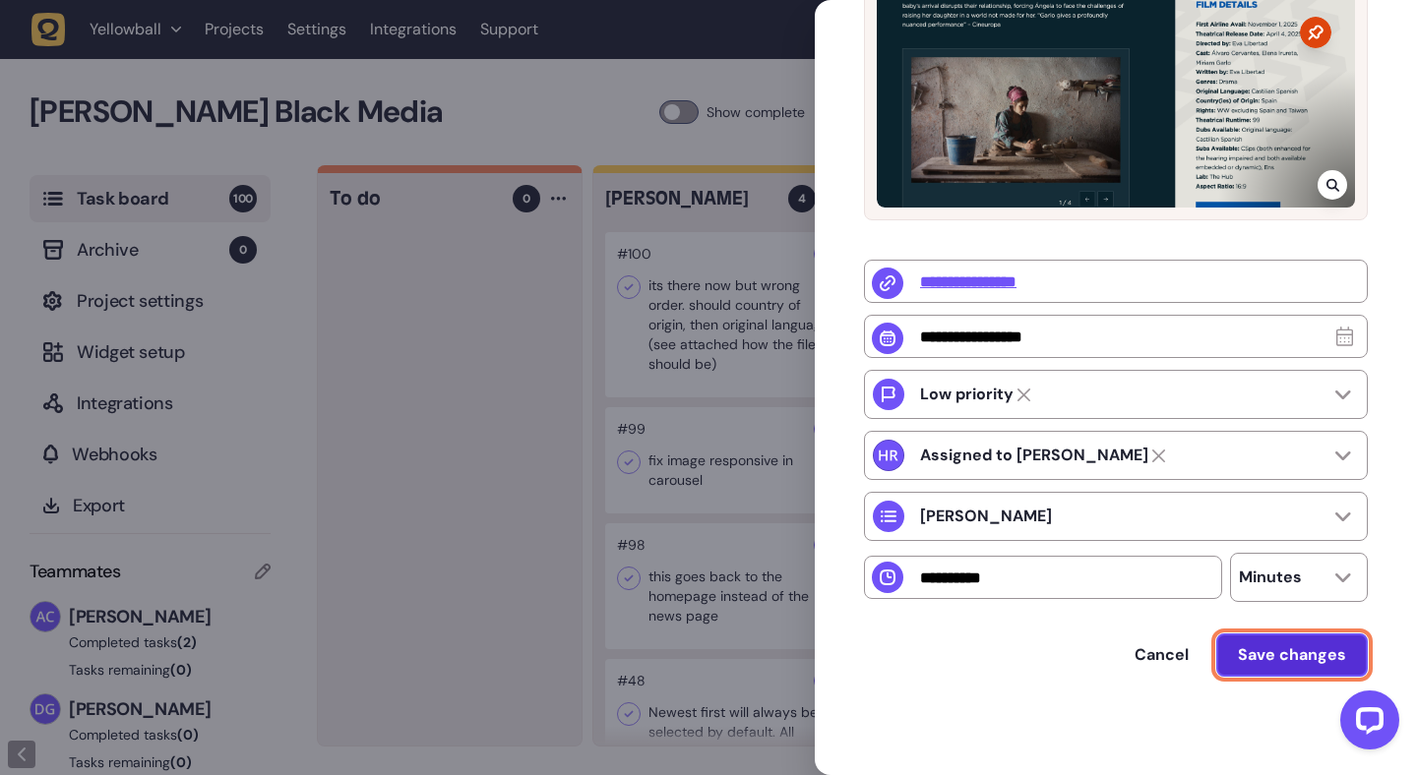
click at [1299, 660] on span "Save changes" at bounding box center [1292, 654] width 108 height 21
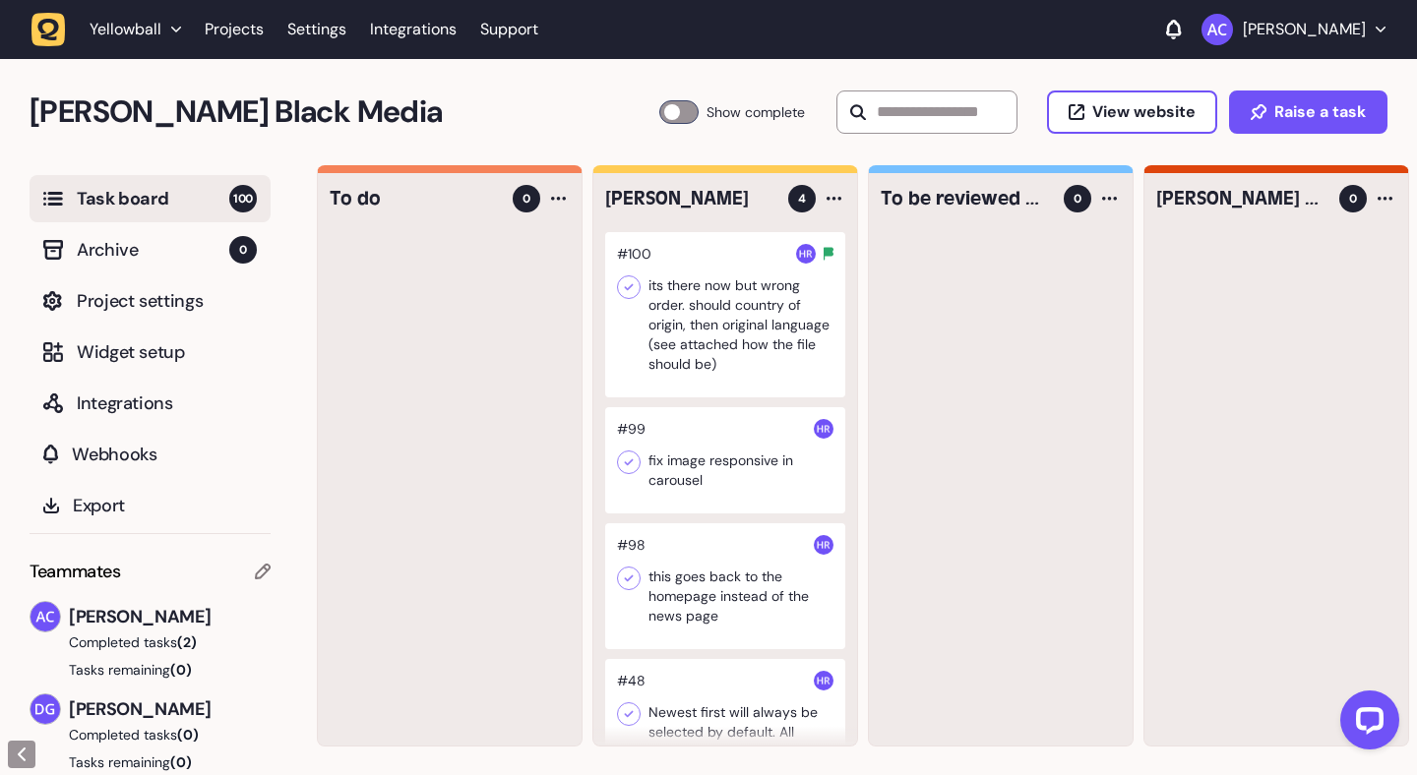
click at [736, 432] on div at bounding box center [725, 460] width 240 height 106
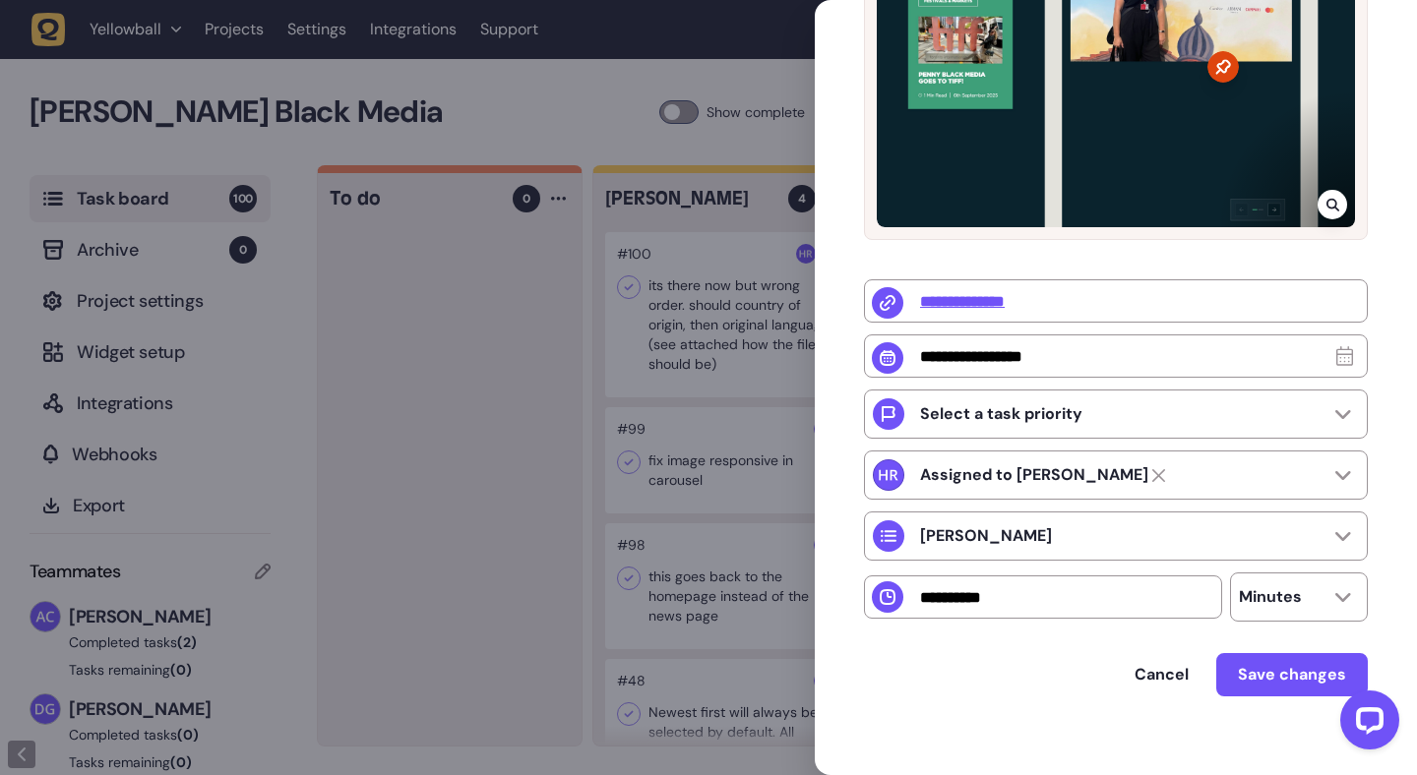
scroll to position [427, 0]
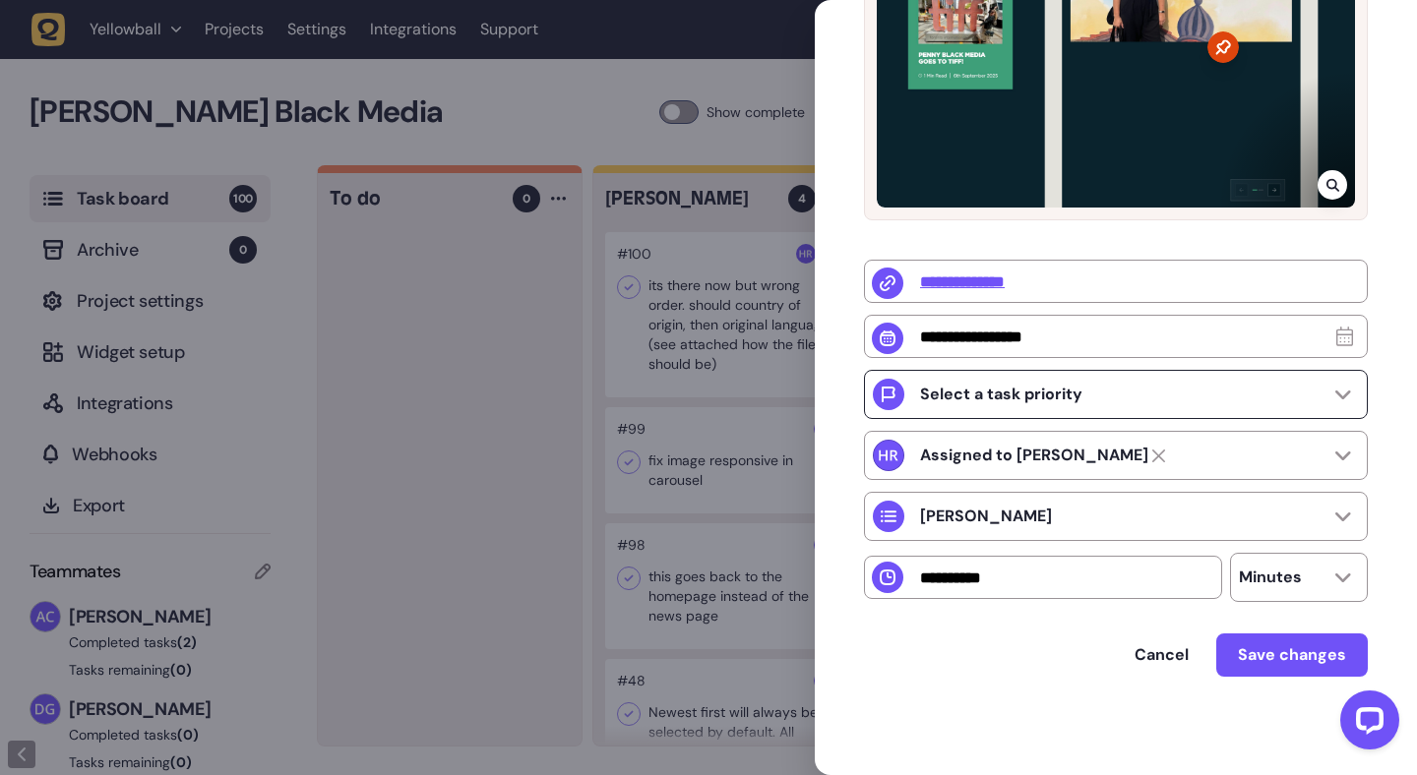
click at [1337, 404] on div "Select a task priority" at bounding box center [1116, 394] width 504 height 49
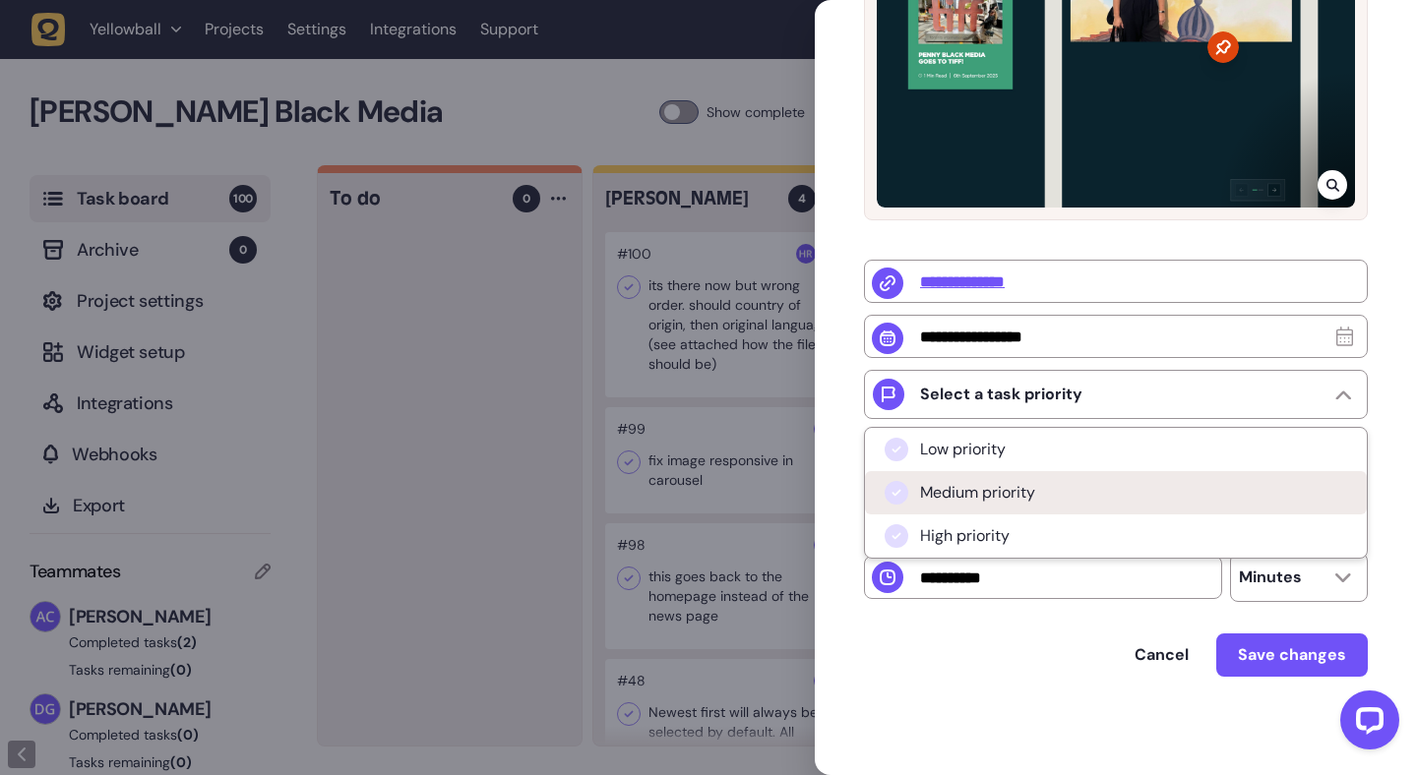
click at [1245, 490] on li "Medium priority" at bounding box center [1116, 492] width 502 height 43
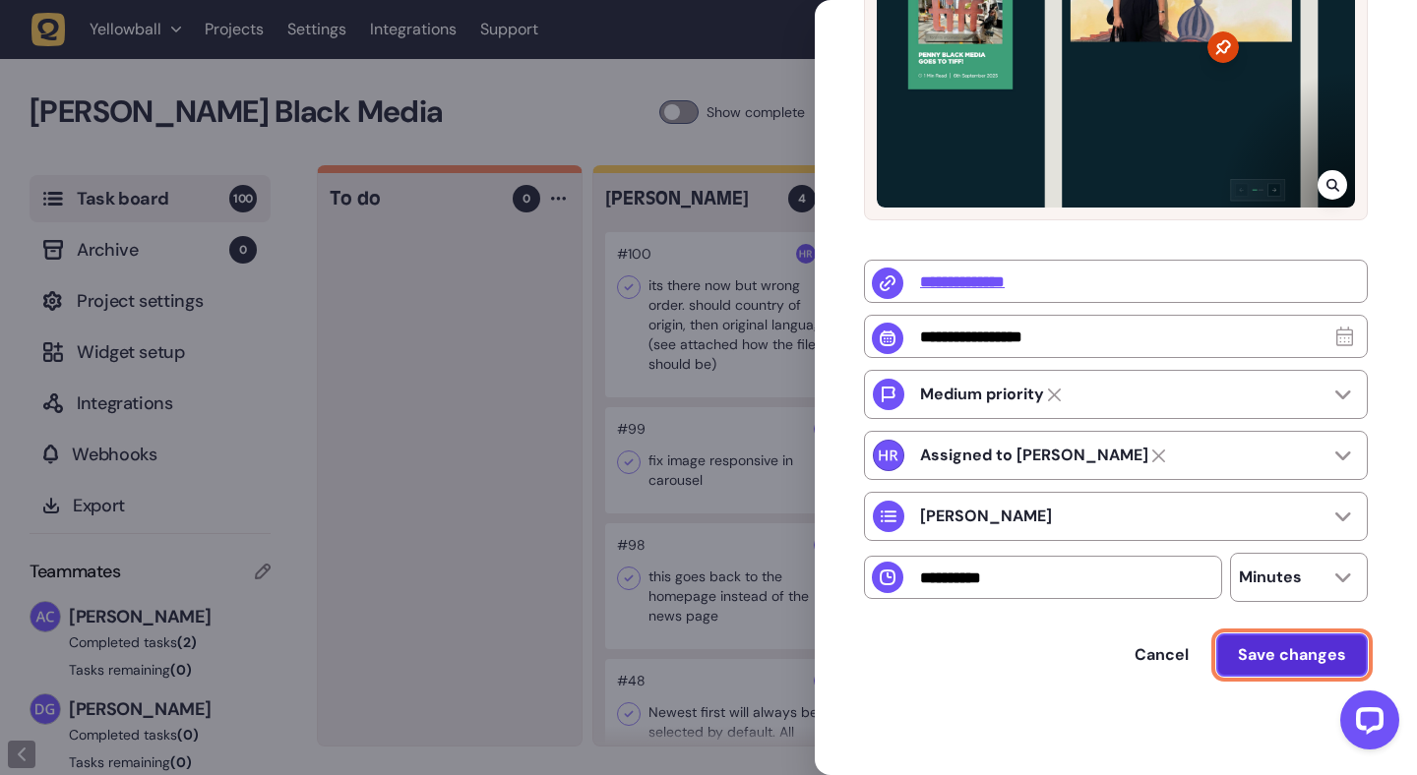
click at [1294, 653] on span "Save changes" at bounding box center [1292, 654] width 108 height 21
click at [1257, 649] on span "Save changes" at bounding box center [1292, 654] width 108 height 21
click at [1254, 658] on span "Save changes" at bounding box center [1292, 654] width 108 height 21
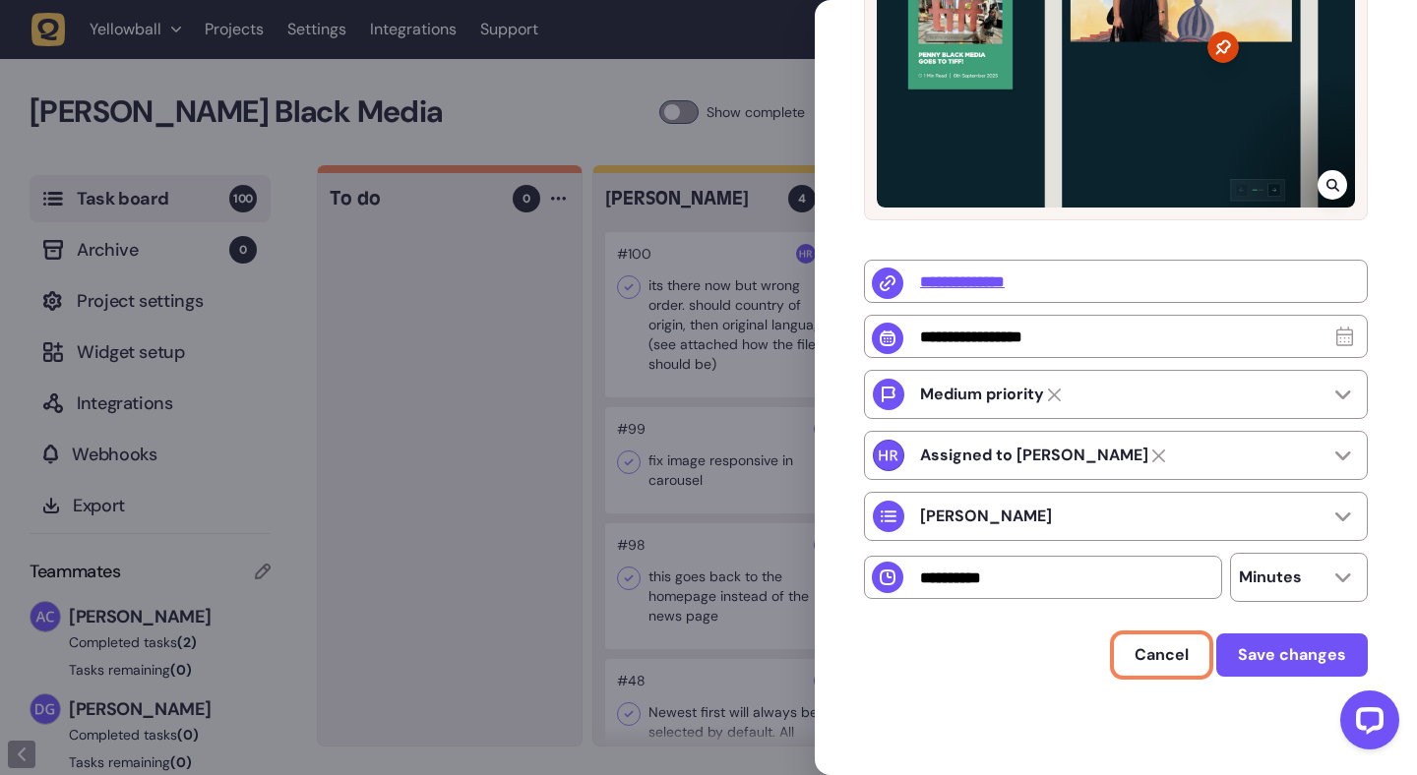
click at [1156, 654] on span "Cancel" at bounding box center [1161, 654] width 54 height 21
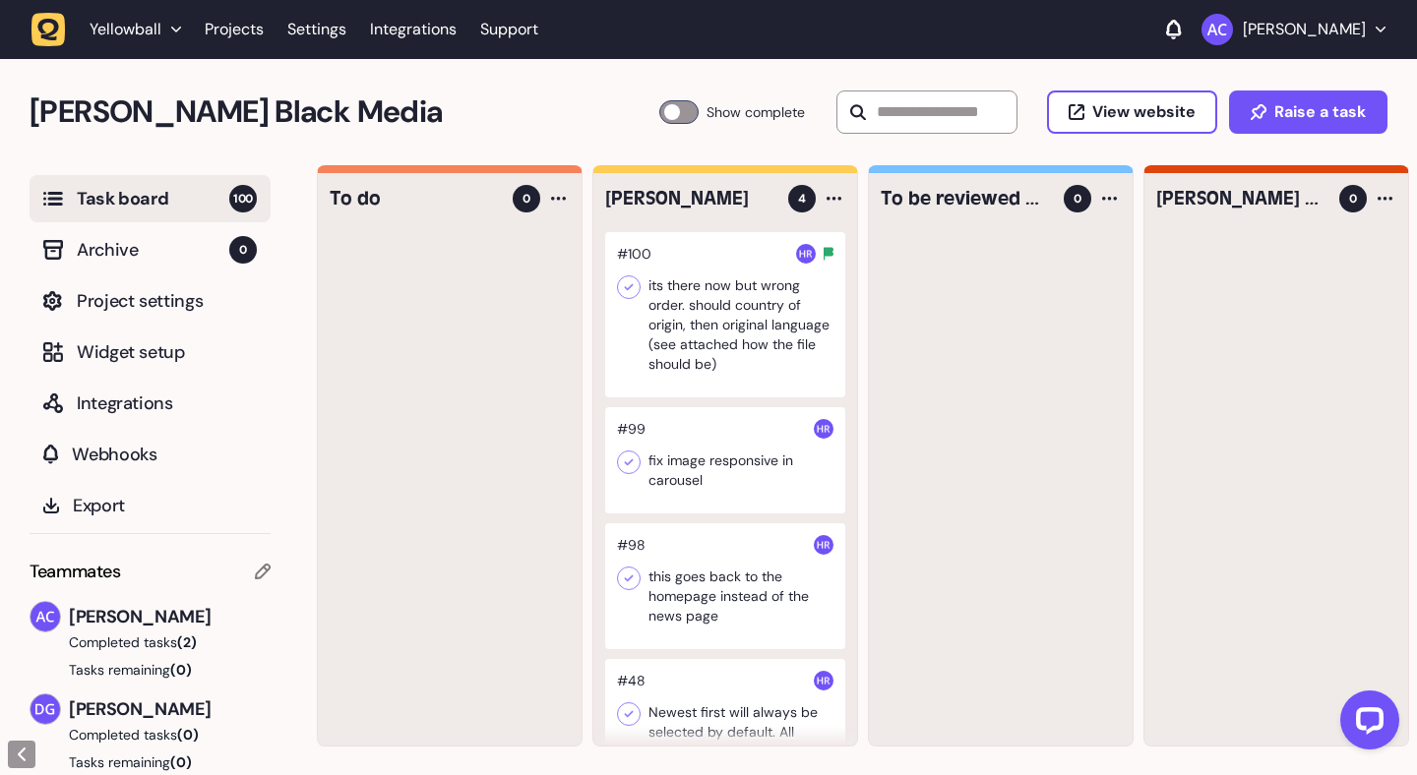
scroll to position [71, 0]
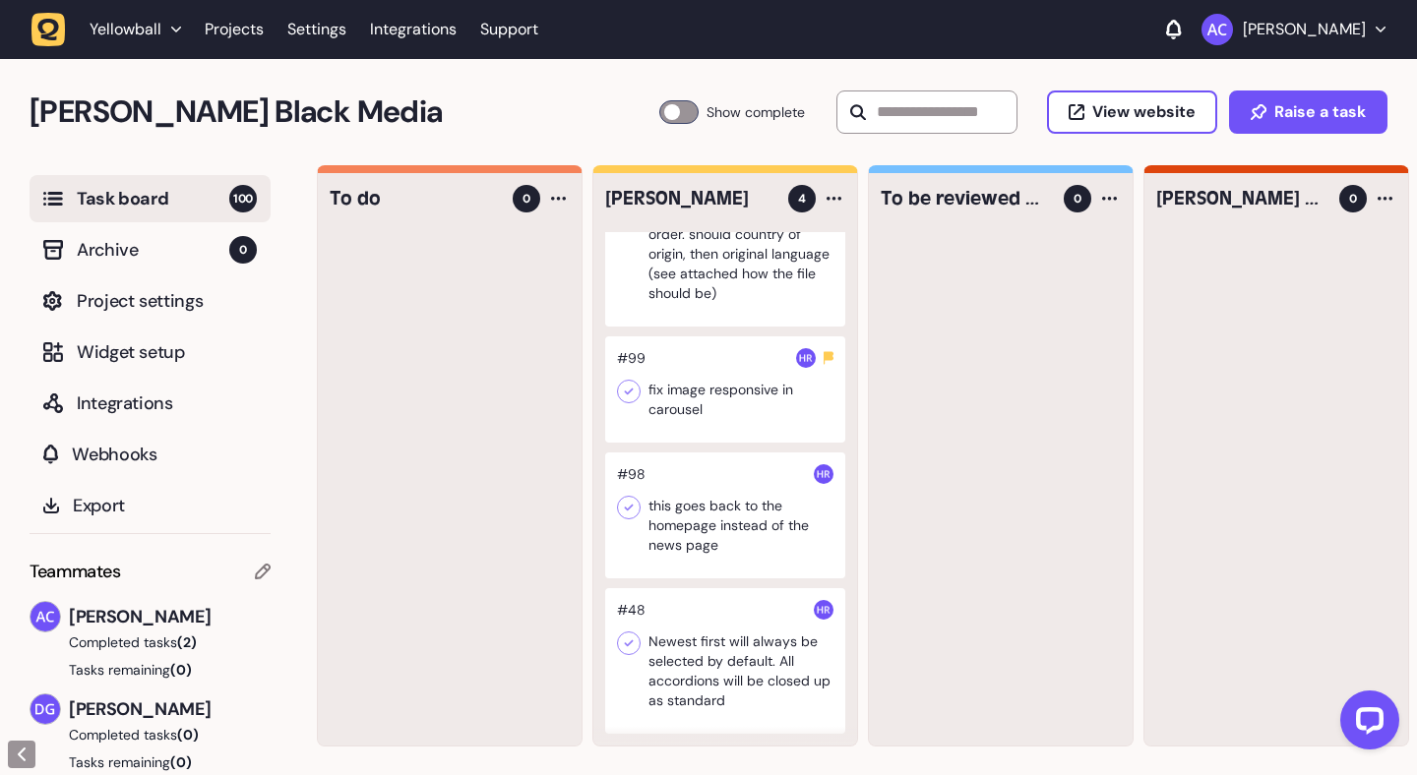
click at [749, 529] on div at bounding box center [725, 516] width 240 height 126
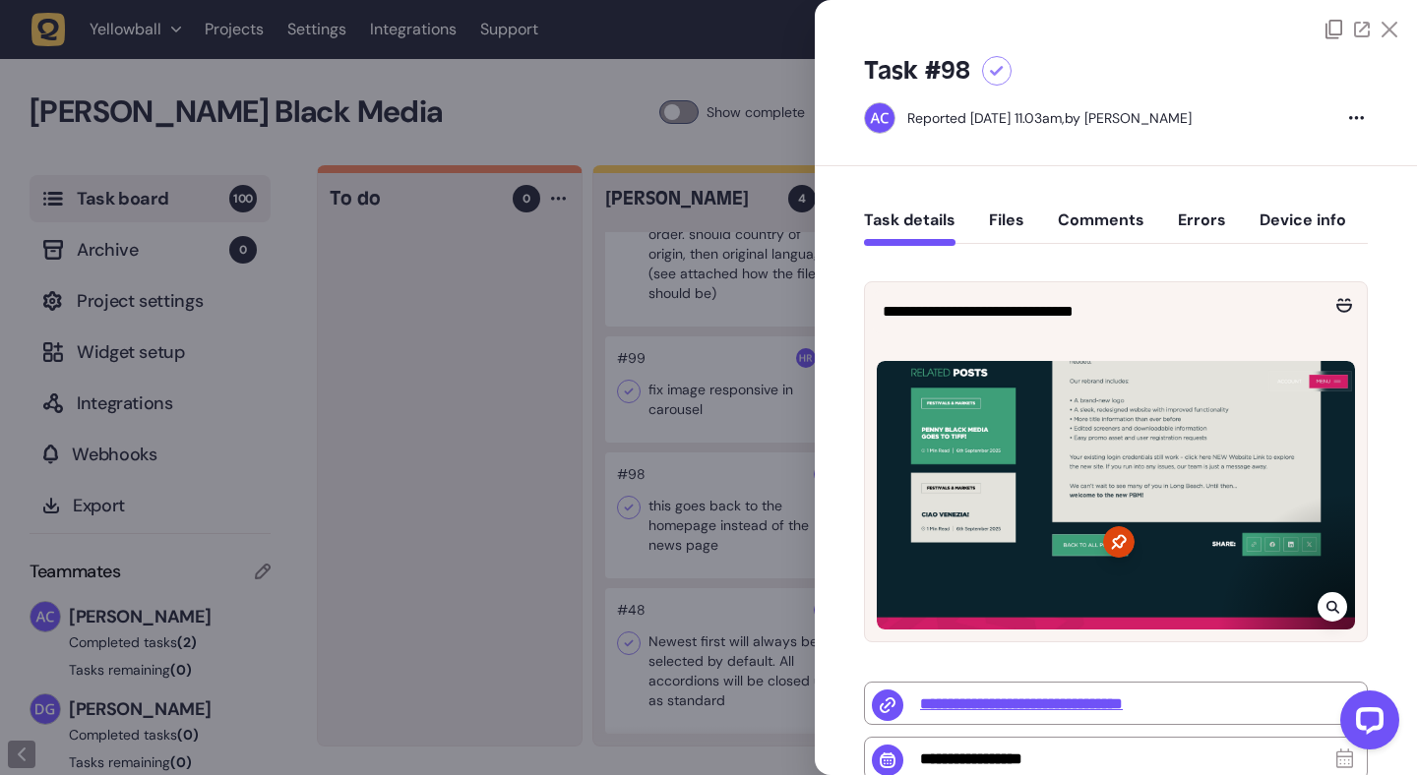
click at [716, 569] on div at bounding box center [708, 387] width 1417 height 775
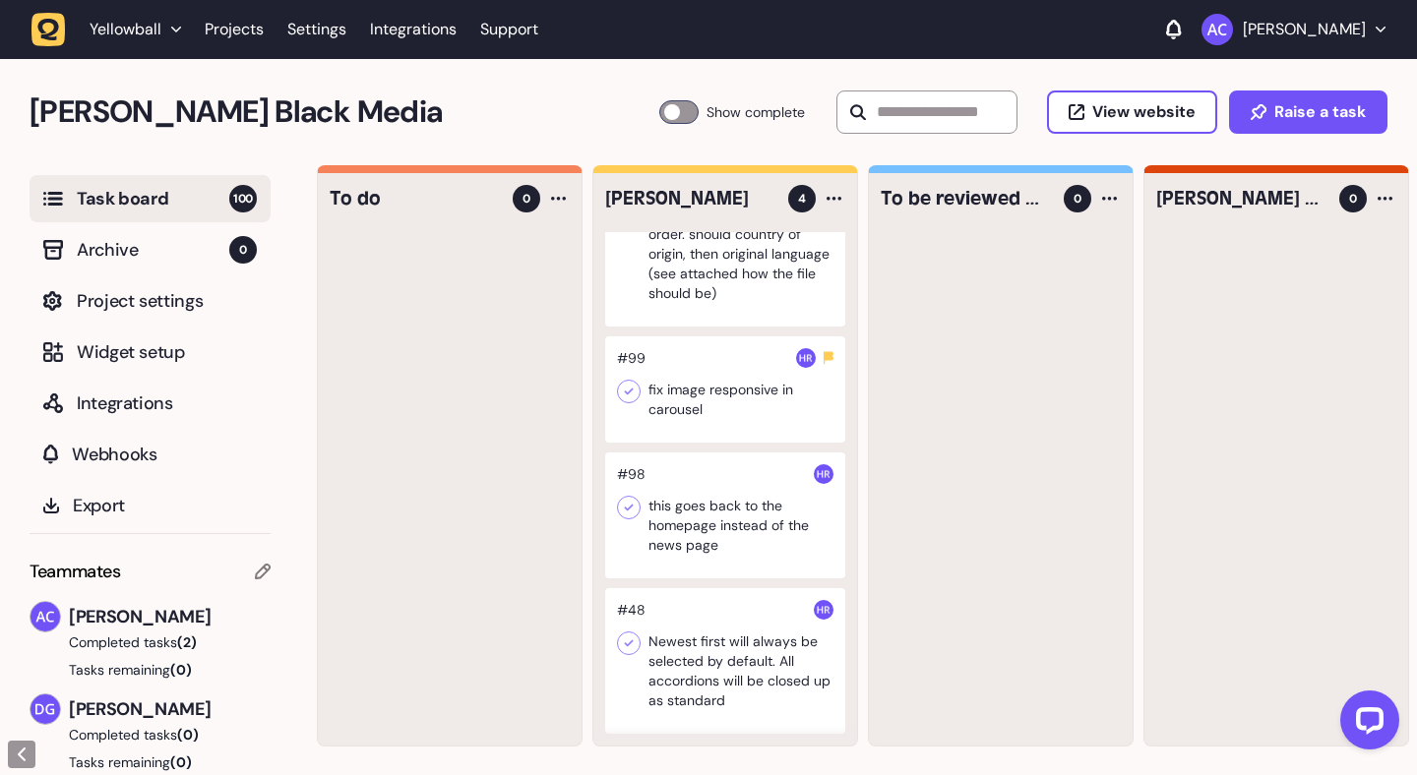
click at [727, 534] on div at bounding box center [725, 516] width 240 height 126
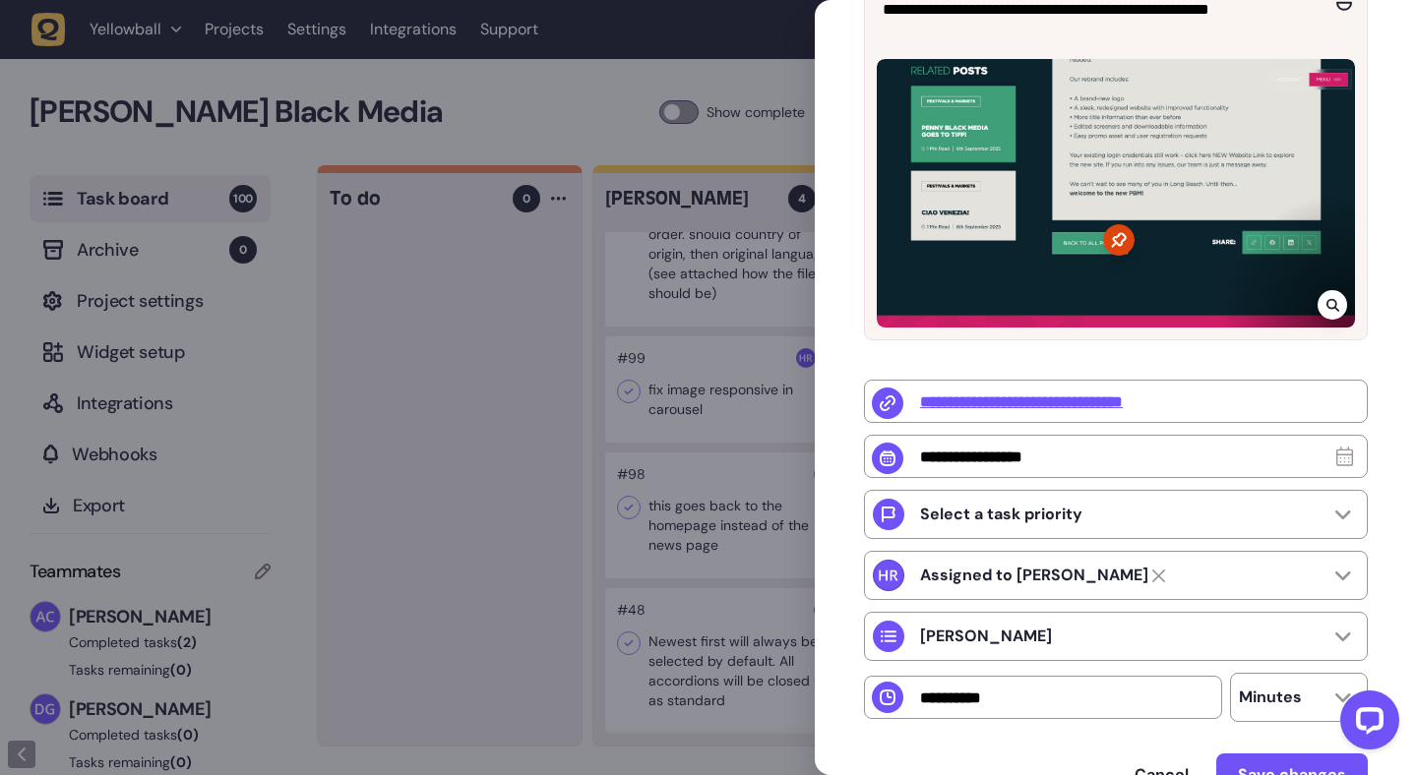
scroll to position [308, 0]
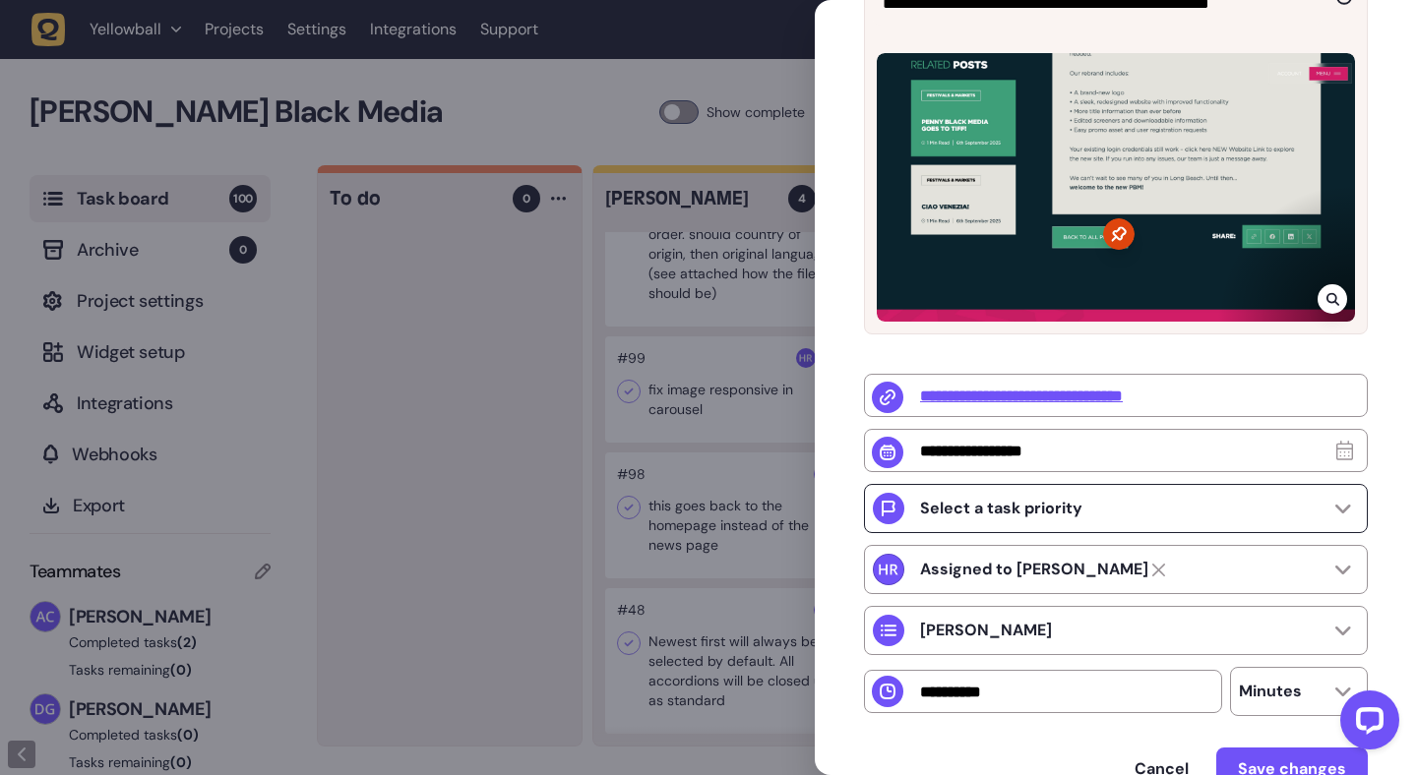
click at [1325, 509] on div "Select a task priority" at bounding box center [1116, 508] width 504 height 49
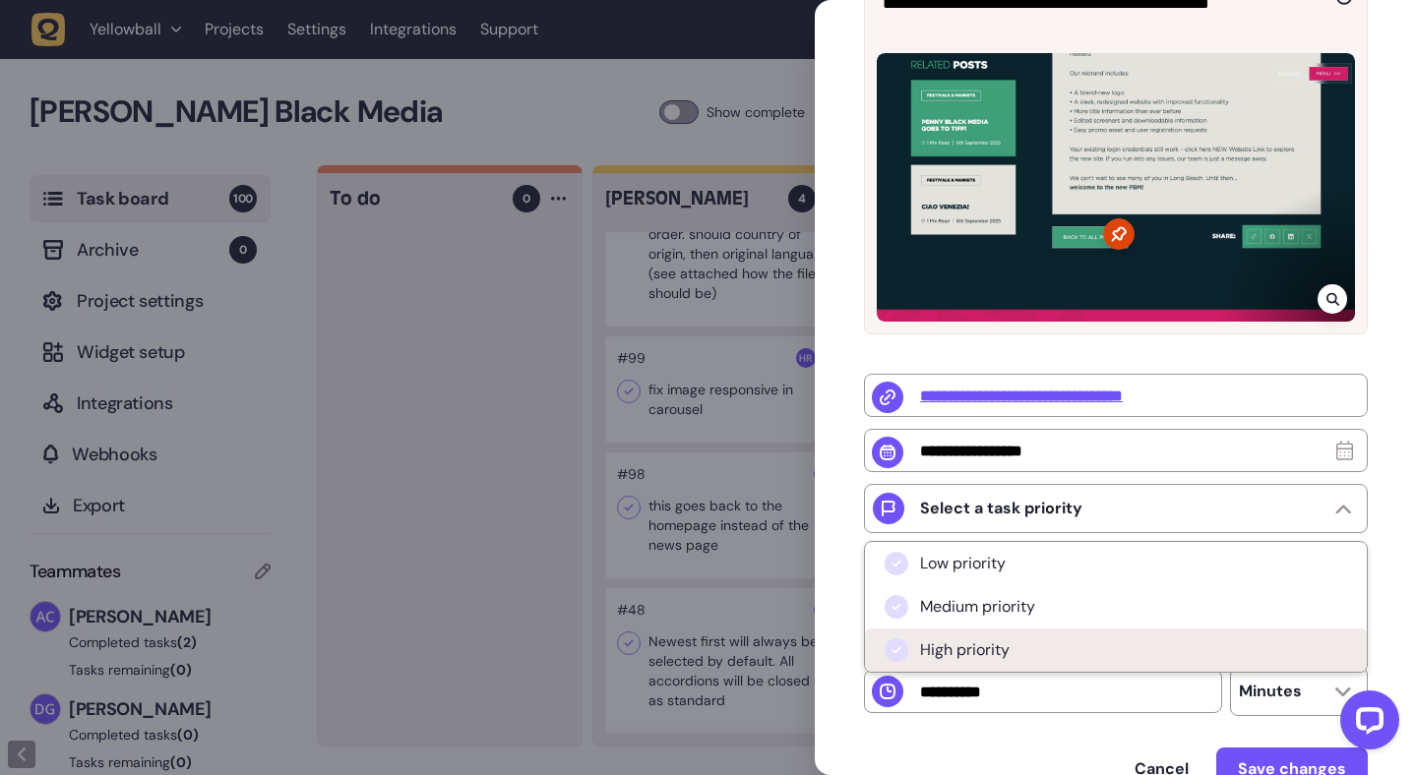
click at [1209, 643] on li "High priority" at bounding box center [1116, 650] width 502 height 43
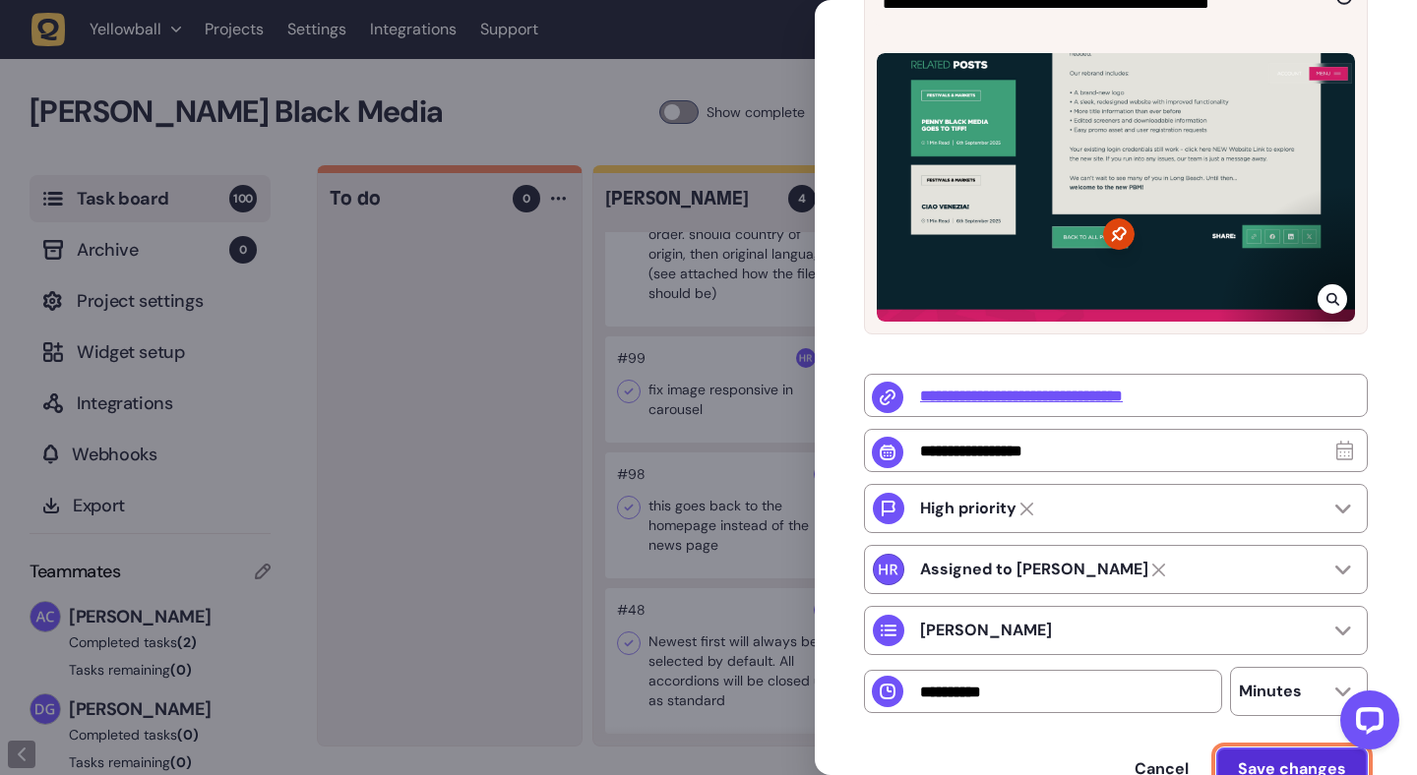
click at [1271, 762] on button "Save changes" at bounding box center [1292, 769] width 152 height 43
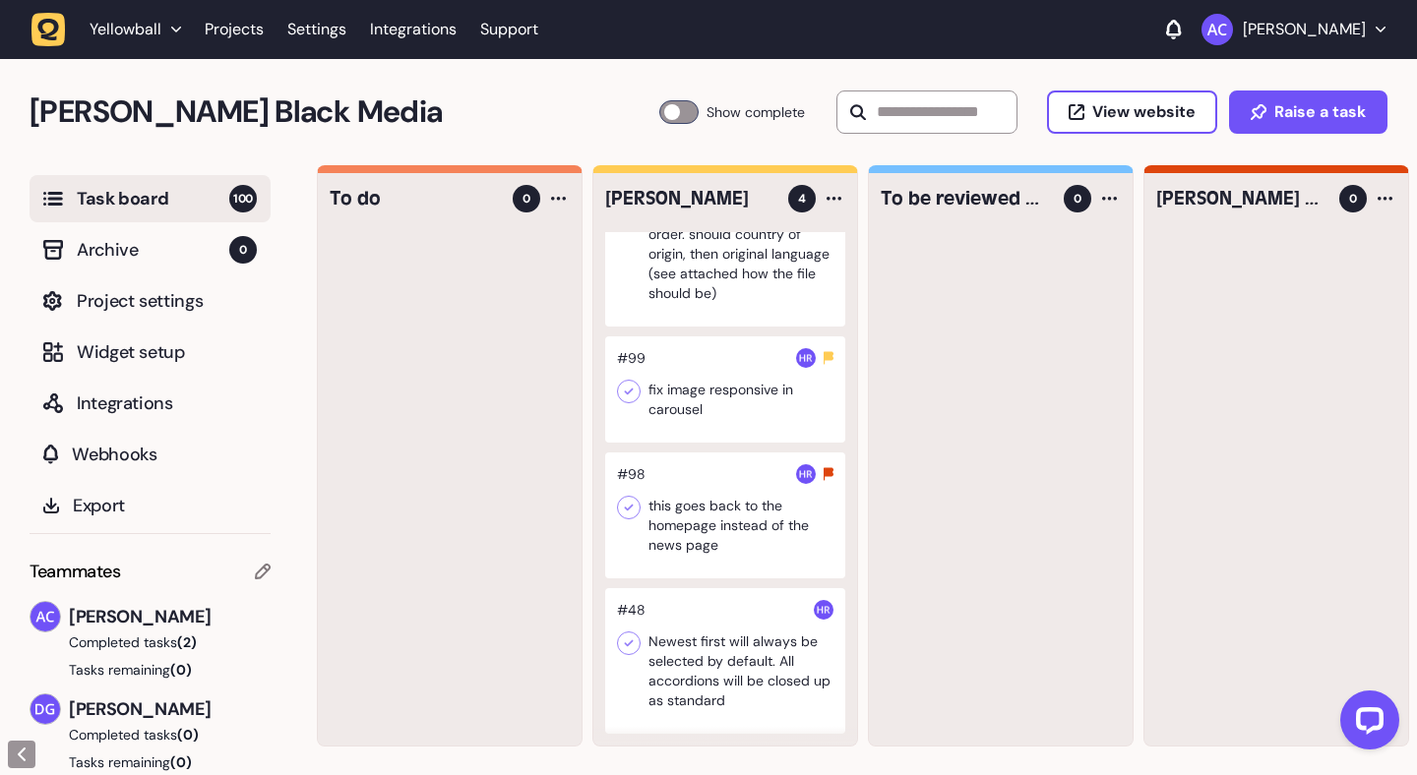
scroll to position [1, 0]
click at [751, 670] on div at bounding box center [725, 660] width 240 height 146
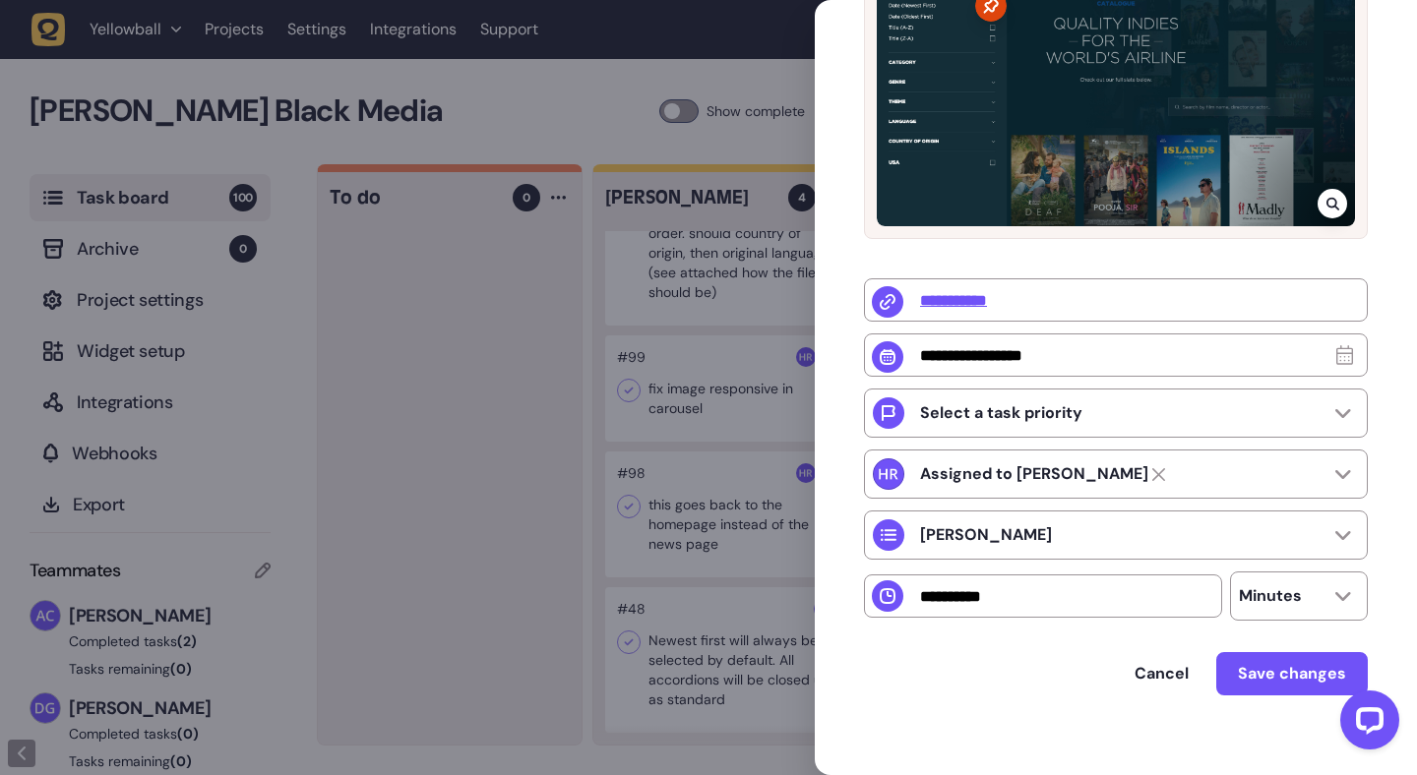
scroll to position [451, 0]
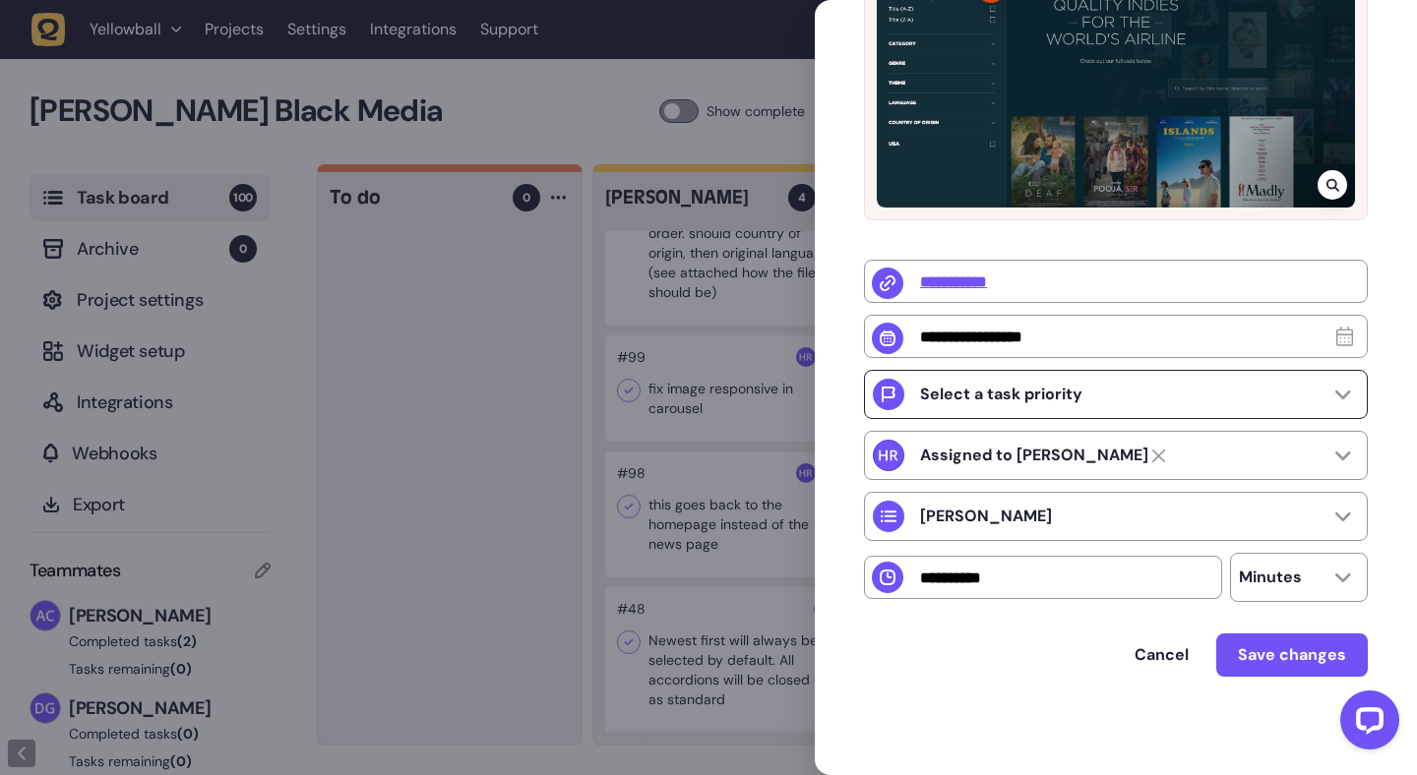
click at [1348, 389] on div "Select a task priority" at bounding box center [1116, 394] width 504 height 49
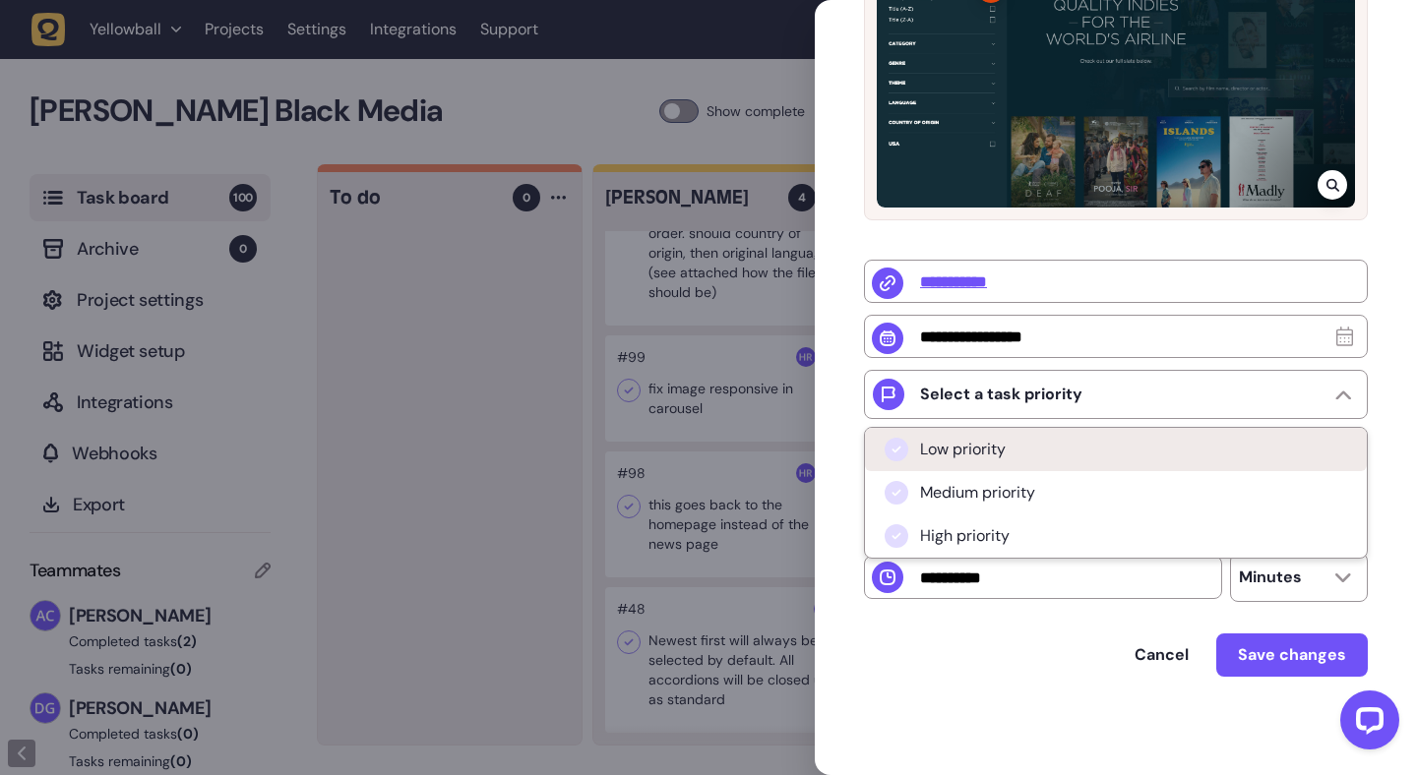
click at [1143, 455] on li "Low priority" at bounding box center [1116, 449] width 502 height 43
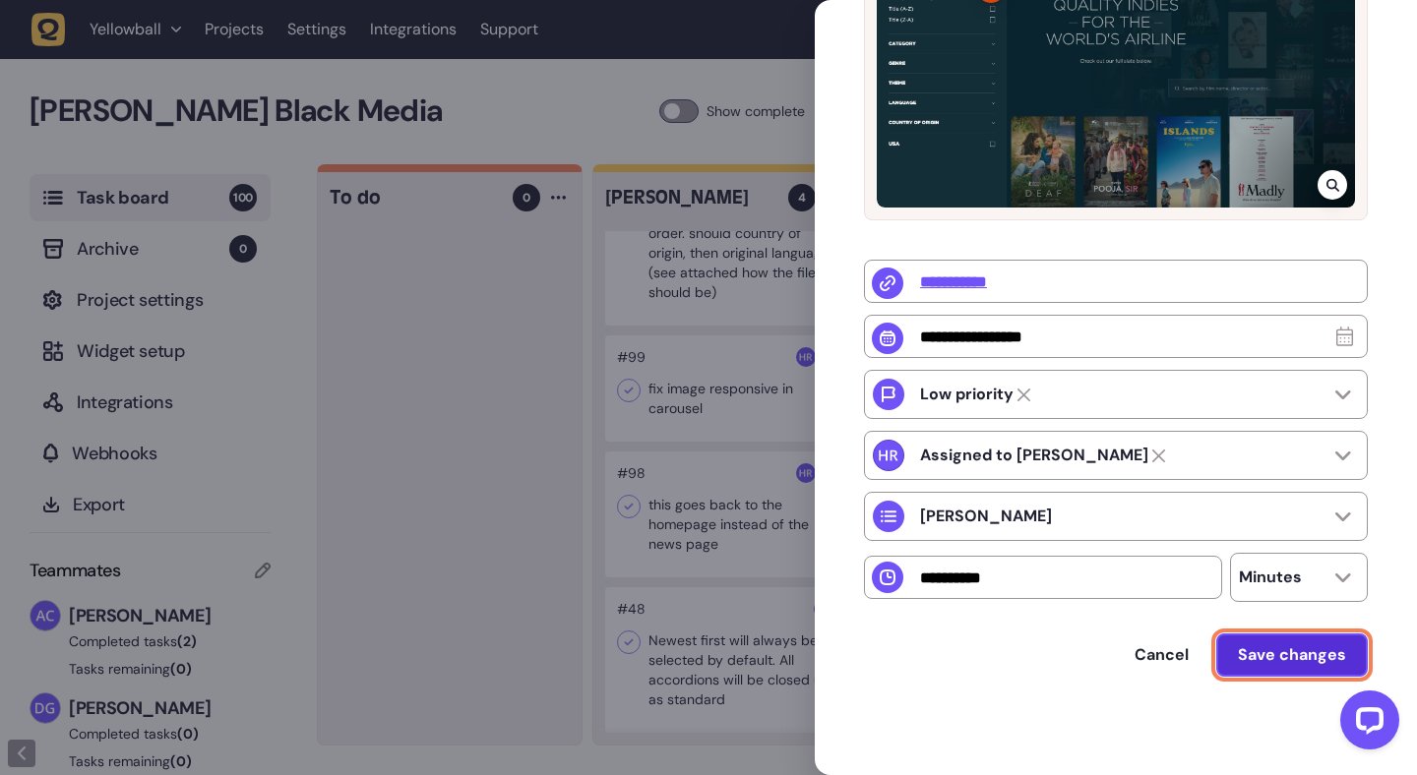
click at [1270, 653] on span "Save changes" at bounding box center [1292, 654] width 108 height 21
